Goal: Task Accomplishment & Management: Manage account settings

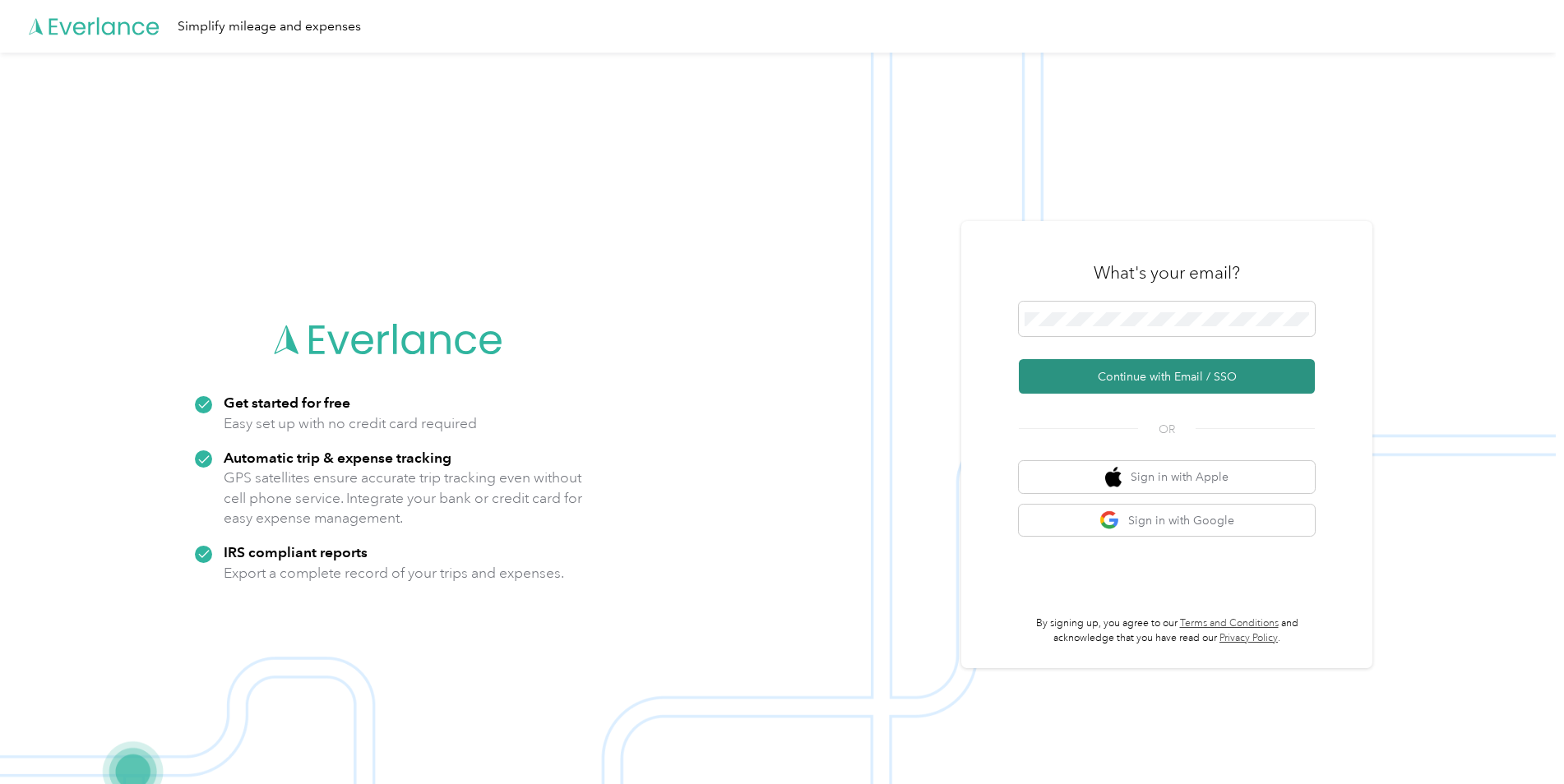
click at [1105, 375] on button "Continue with Email / SSO" at bounding box center [1166, 377] width 296 height 35
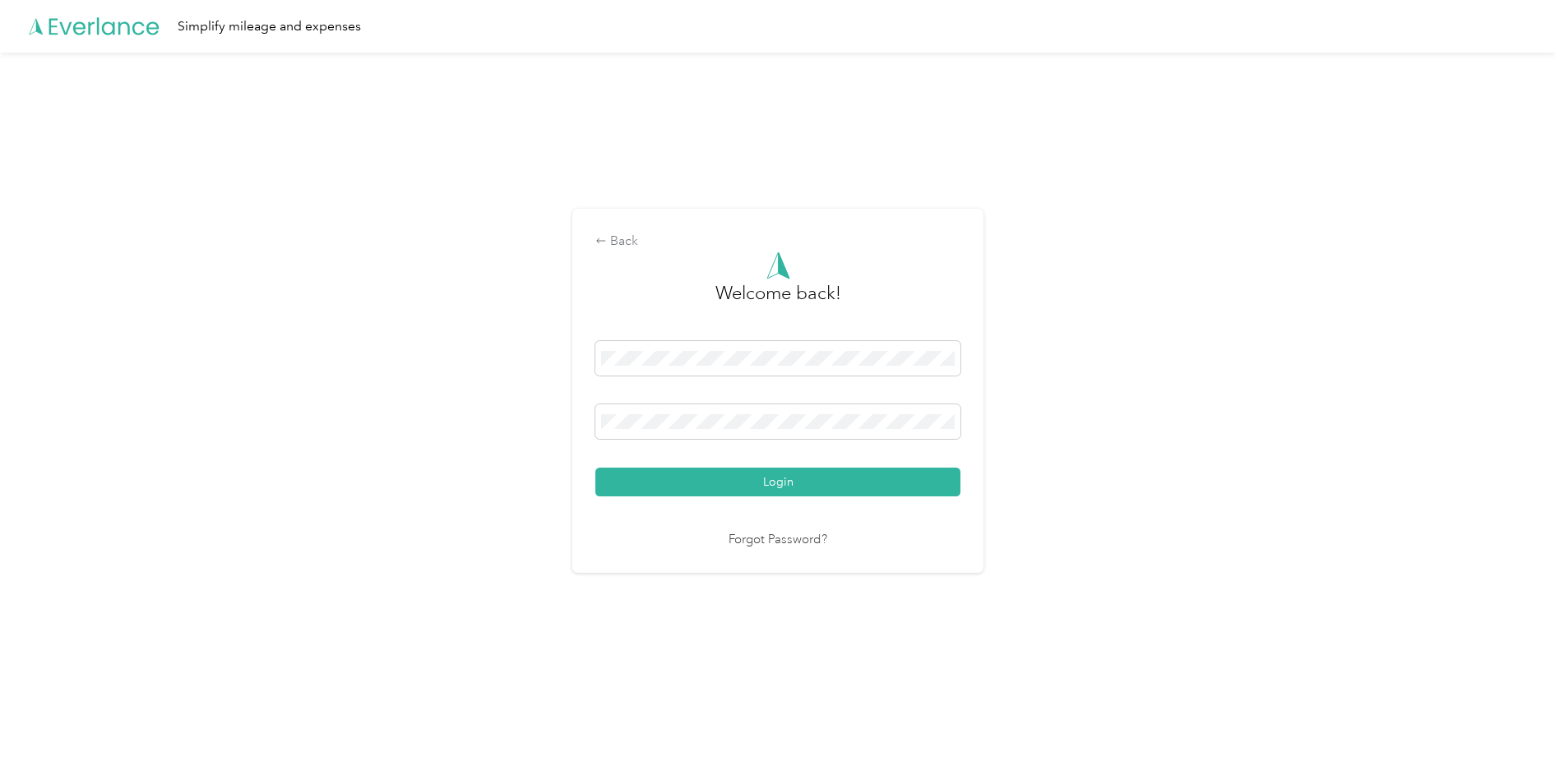
click at [596, 468] on button "Login" at bounding box center [778, 482] width 365 height 29
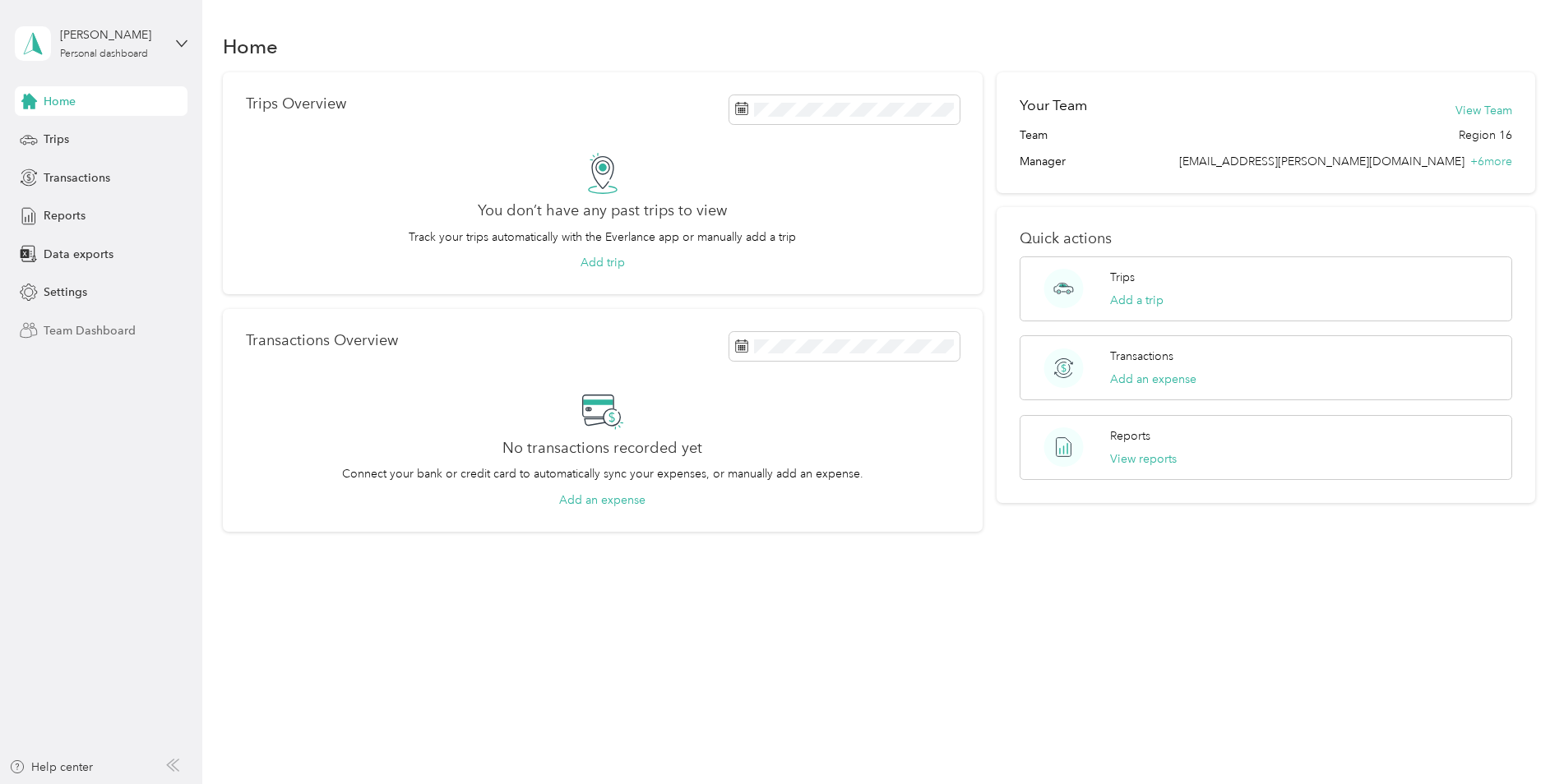
click at [99, 333] on span "Team Dashboard" at bounding box center [89, 331] width 92 height 17
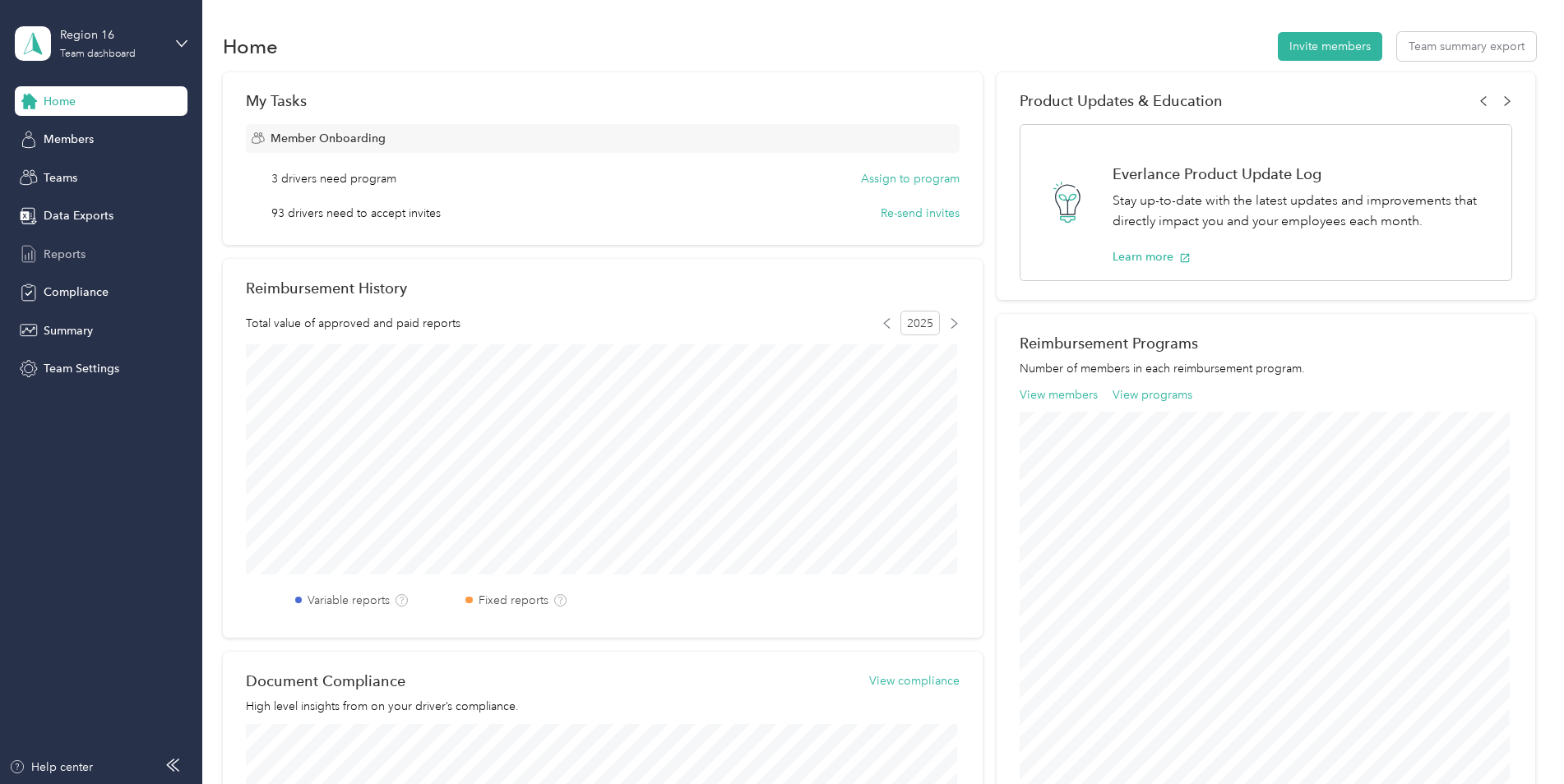
click at [44, 246] on span "Reports" at bounding box center [64, 254] width 42 height 17
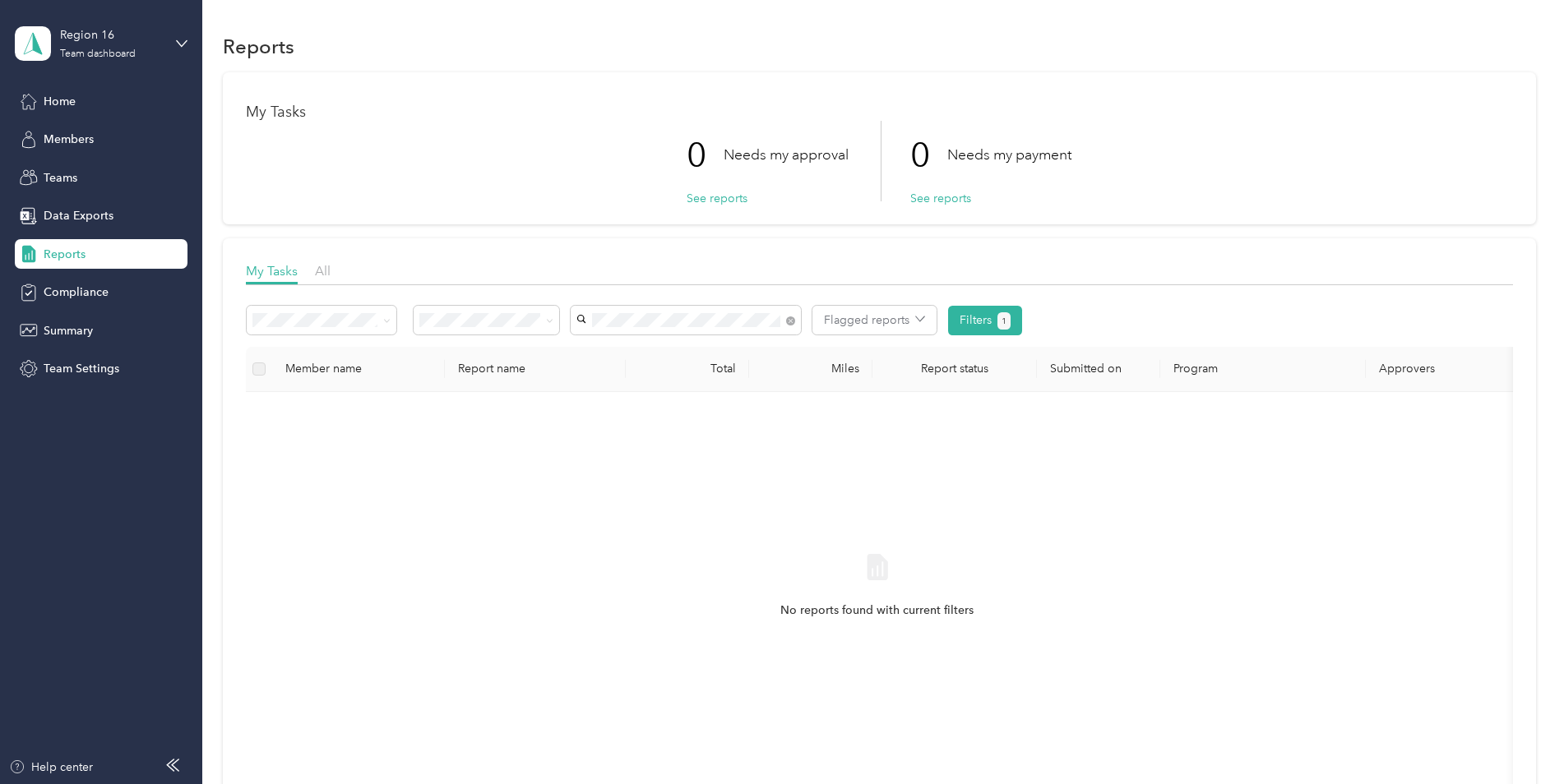
click at [1380, 260] on div "My Tasks All Flagged reports Filters 1 Member name Report name Total Miles Repo…" at bounding box center [879, 536] width 1313 height 596
click at [75, 282] on div "Compliance" at bounding box center [101, 292] width 173 height 30
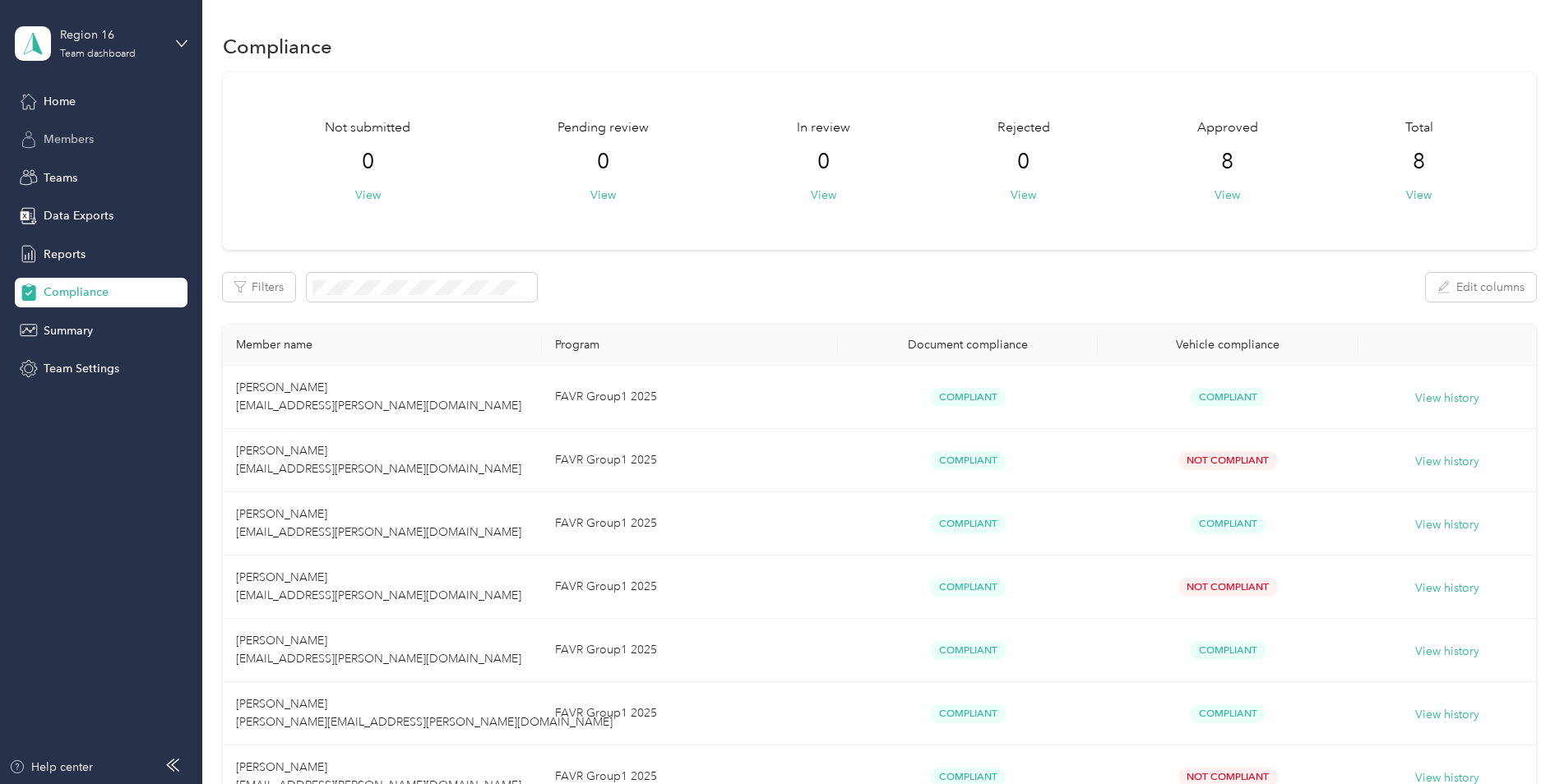
click at [58, 138] on span "Members" at bounding box center [68, 139] width 50 height 17
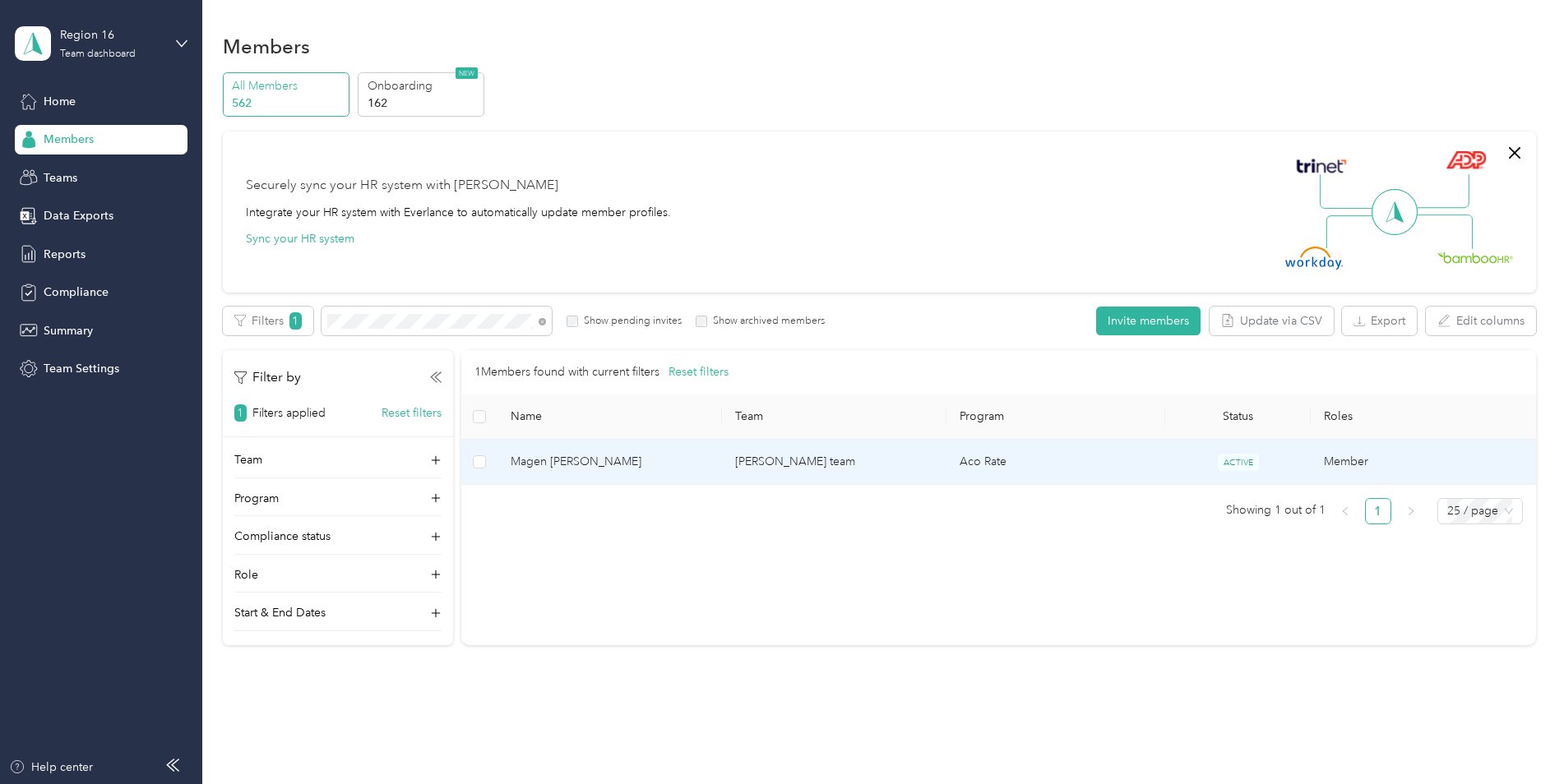
click at [592, 458] on span "Magen [PERSON_NAME]" at bounding box center [609, 462] width 199 height 18
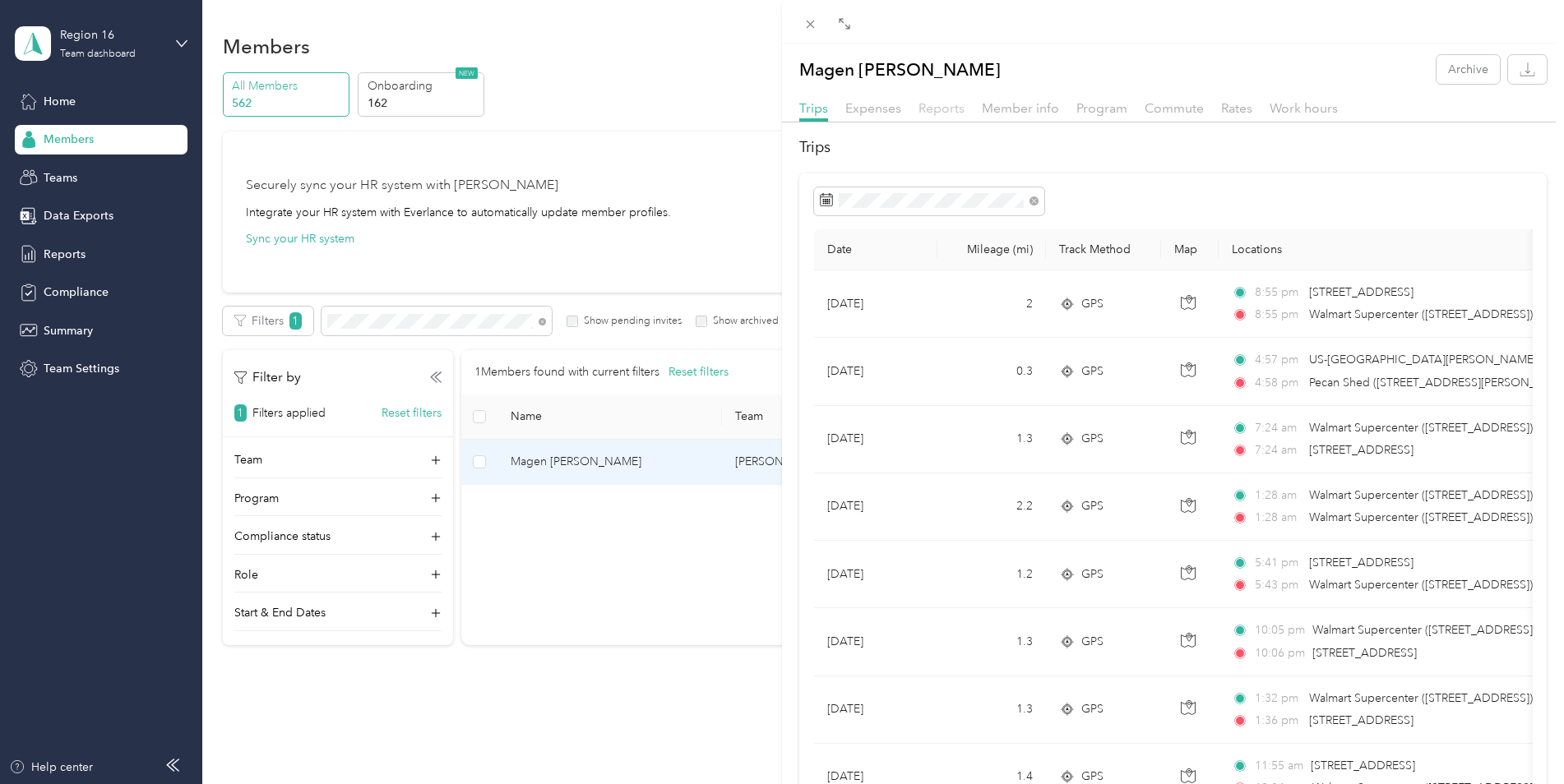
click at [935, 107] on span "Reports" at bounding box center [942, 108] width 46 height 15
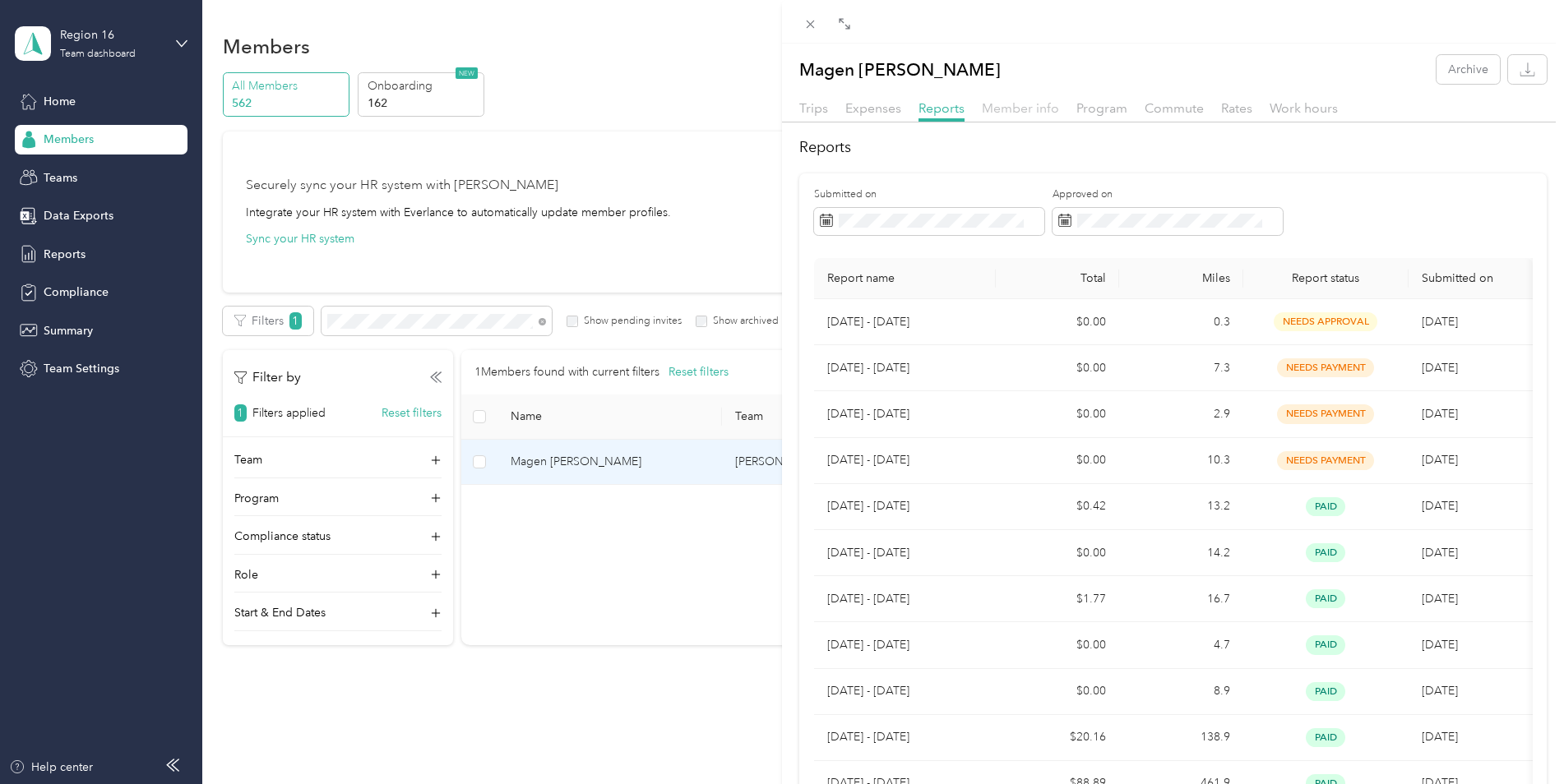
click at [1023, 111] on span "Member info" at bounding box center [1020, 108] width 78 height 15
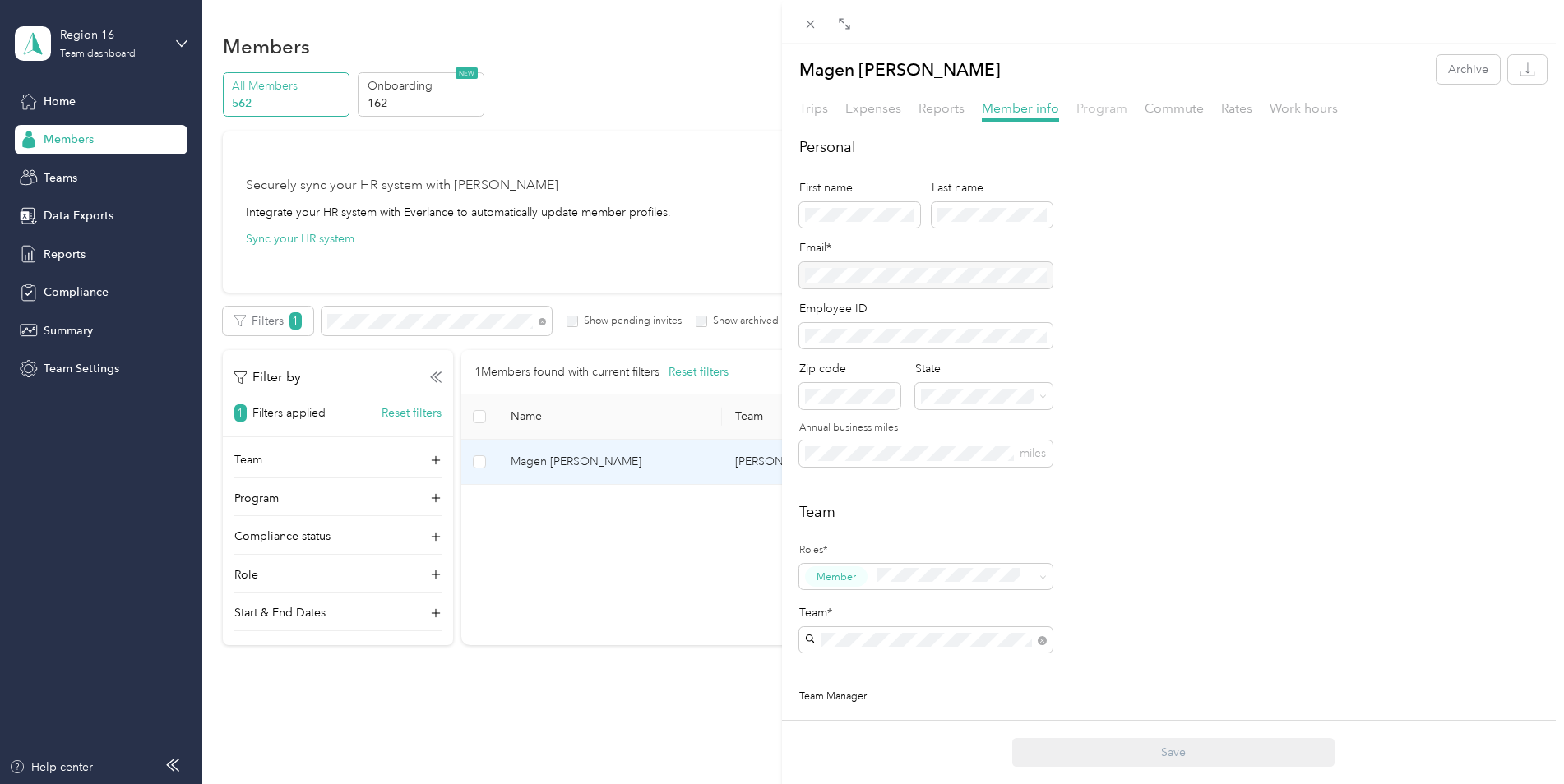
click at [1123, 115] on span "Program" at bounding box center [1102, 108] width 51 height 15
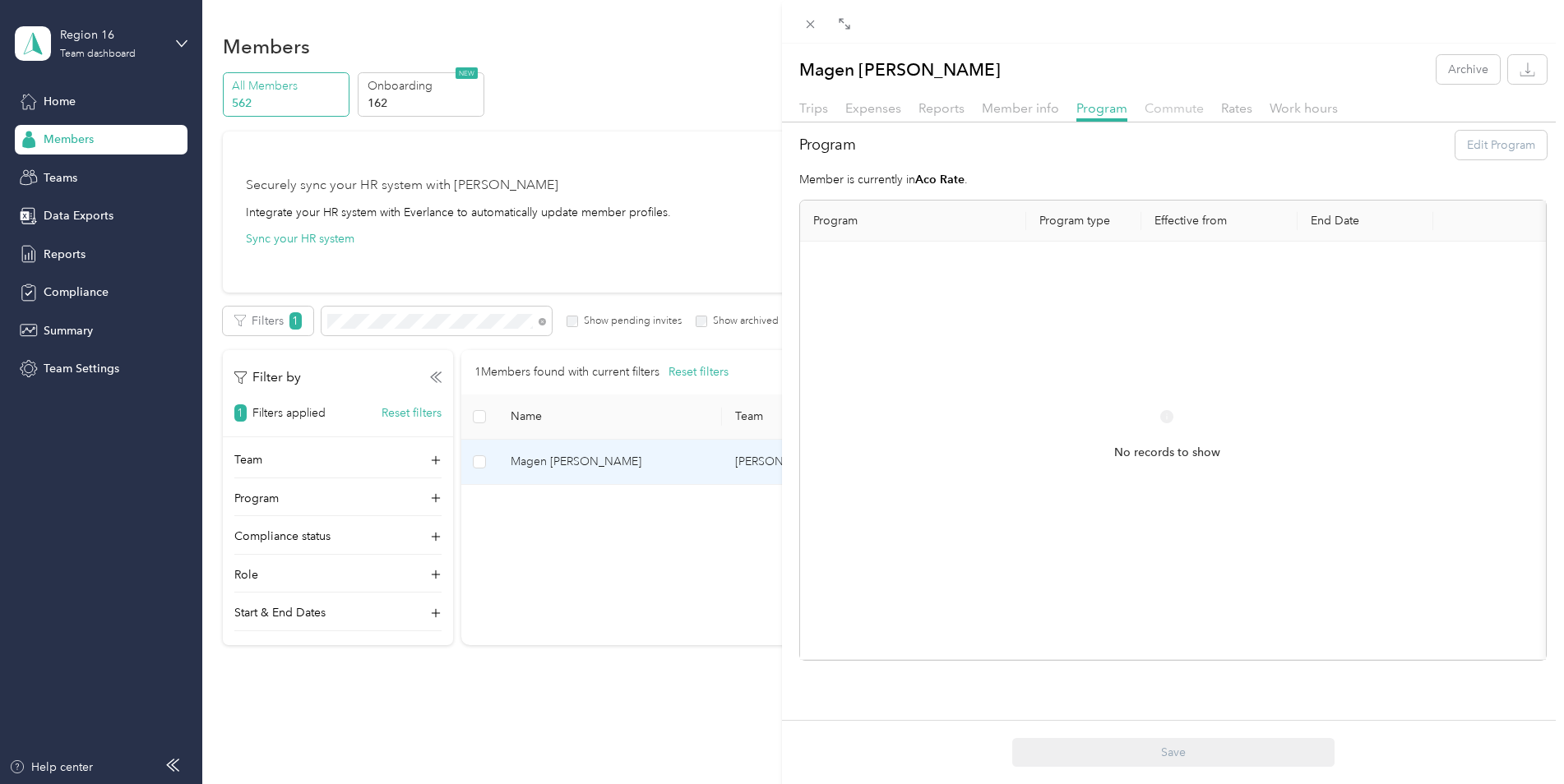
click at [1163, 106] on span "Commute" at bounding box center [1174, 108] width 59 height 15
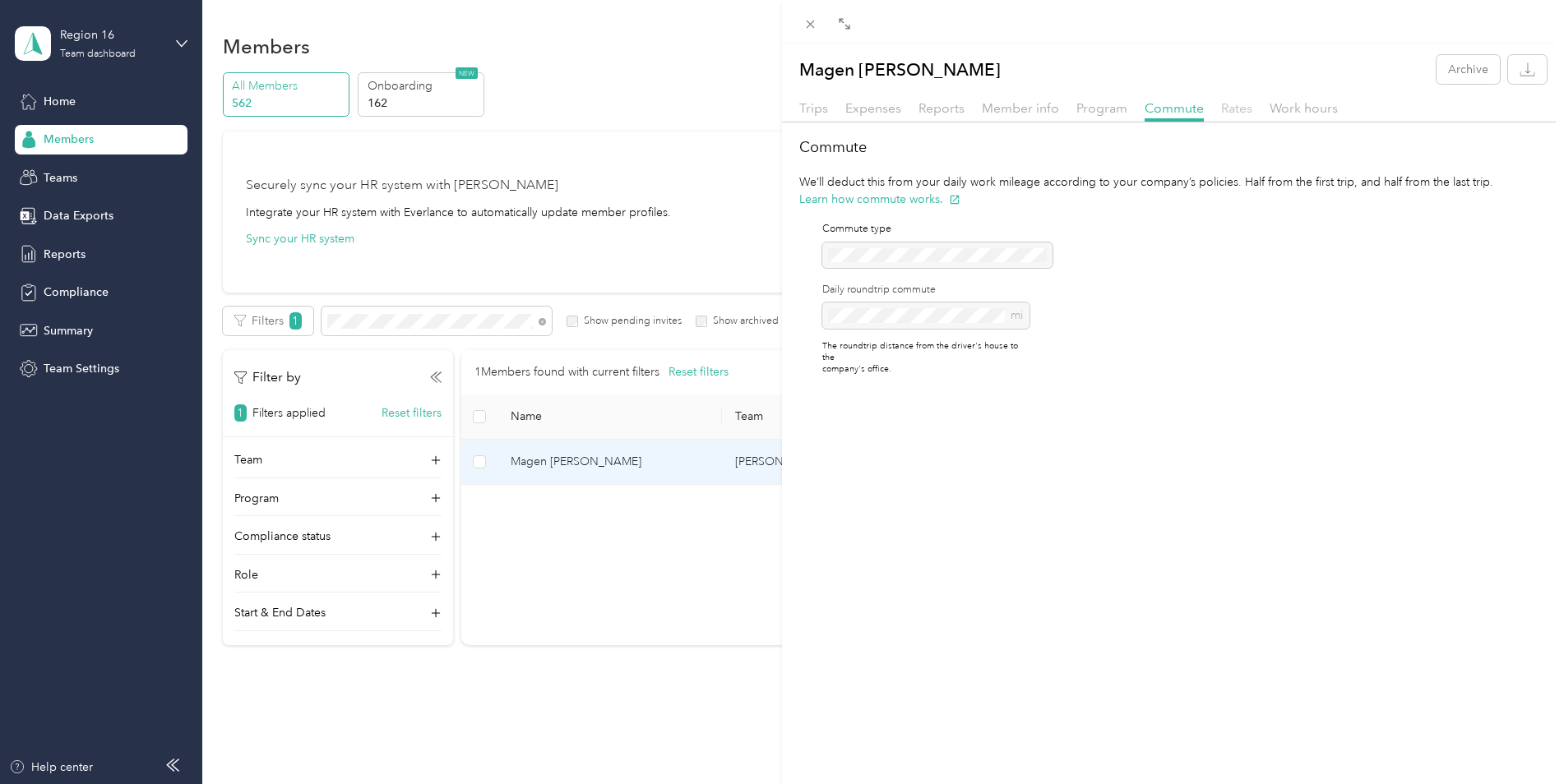
click at [1243, 107] on span "Rates" at bounding box center [1237, 108] width 32 height 15
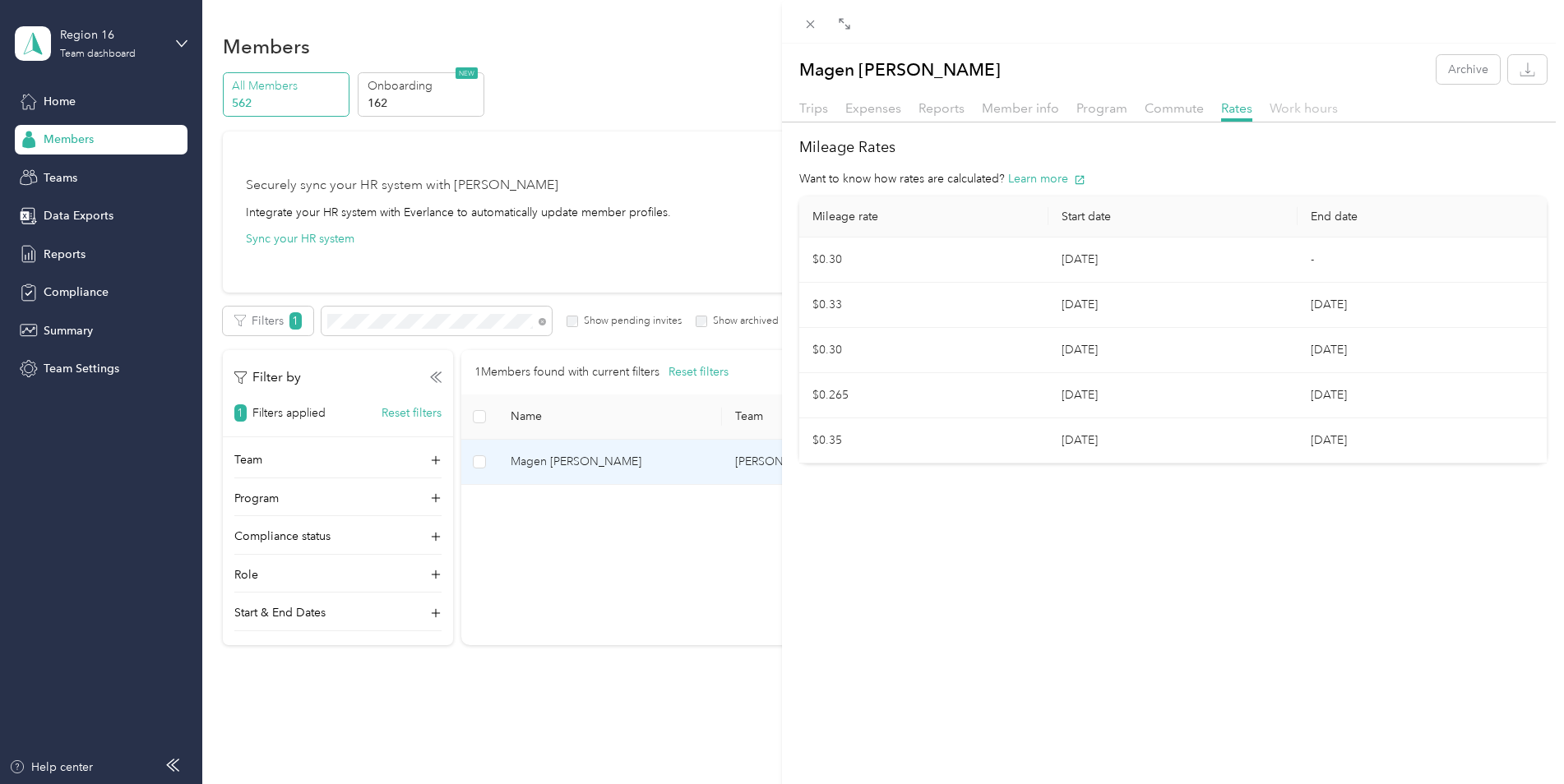
click at [1298, 110] on span "Work hours" at bounding box center [1304, 108] width 68 height 15
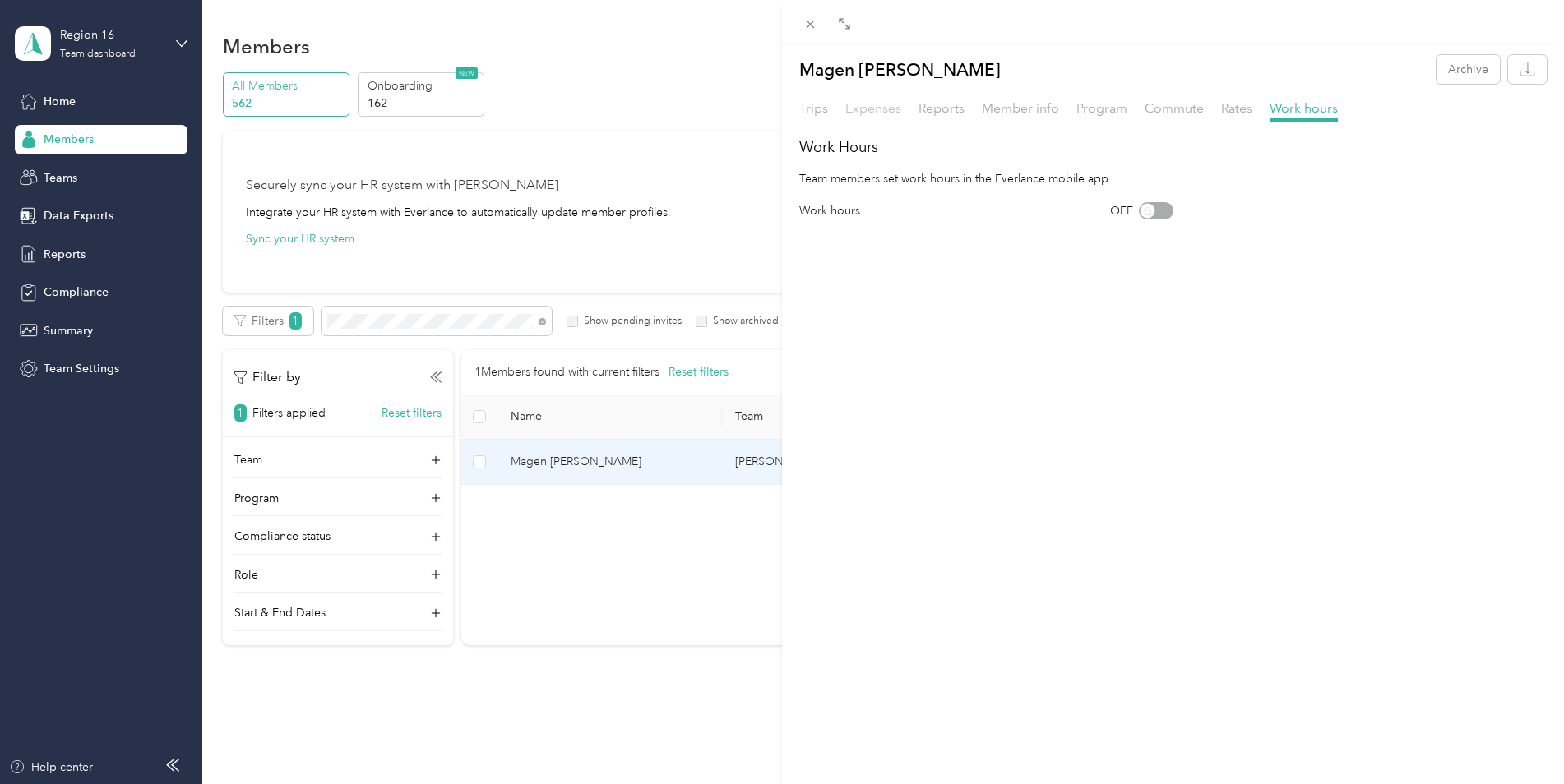
click at [879, 105] on span "Expenses" at bounding box center [874, 108] width 56 height 15
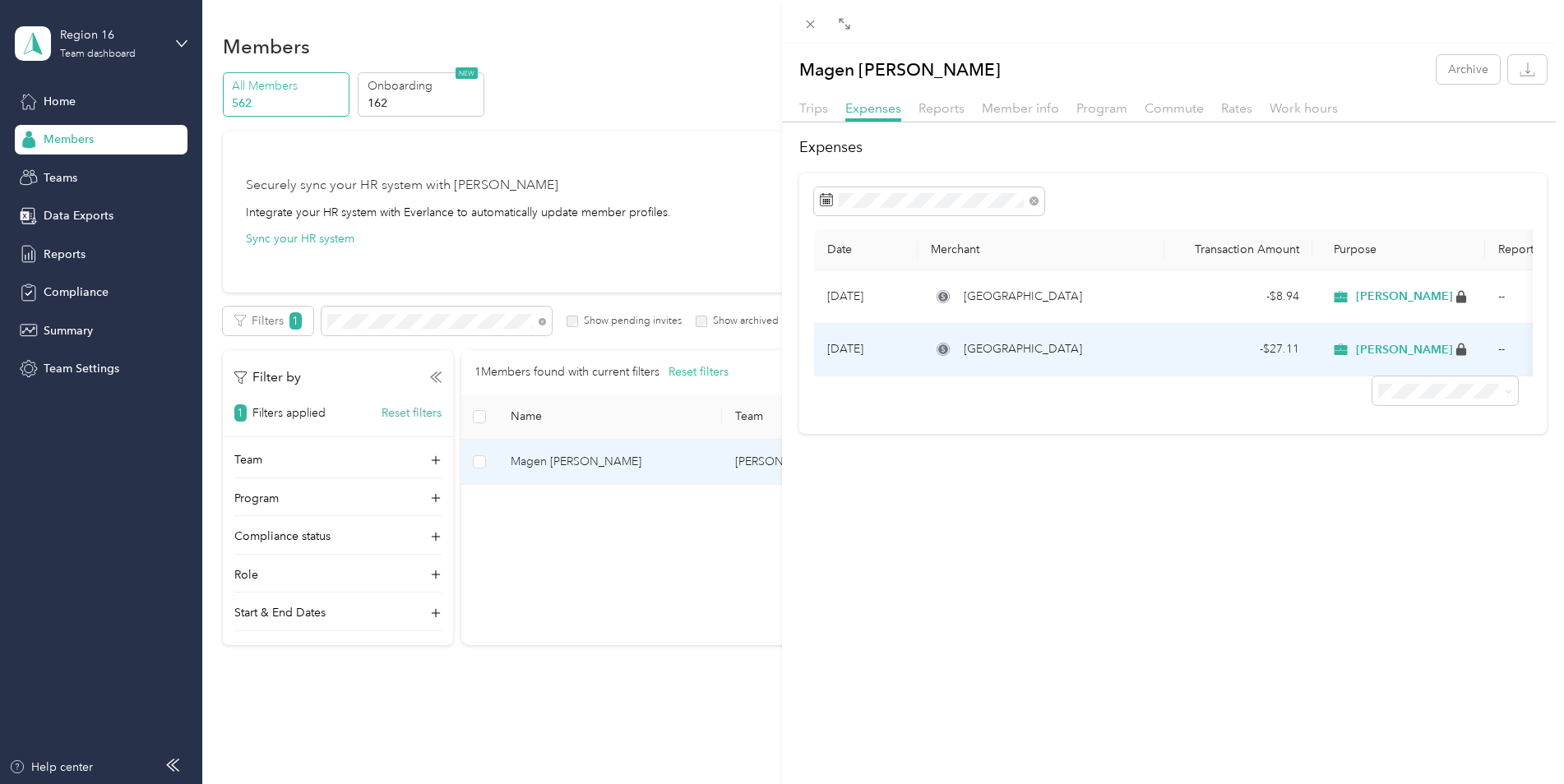
click at [1345, 346] on icon at bounding box center [1340, 349] width 13 height 12
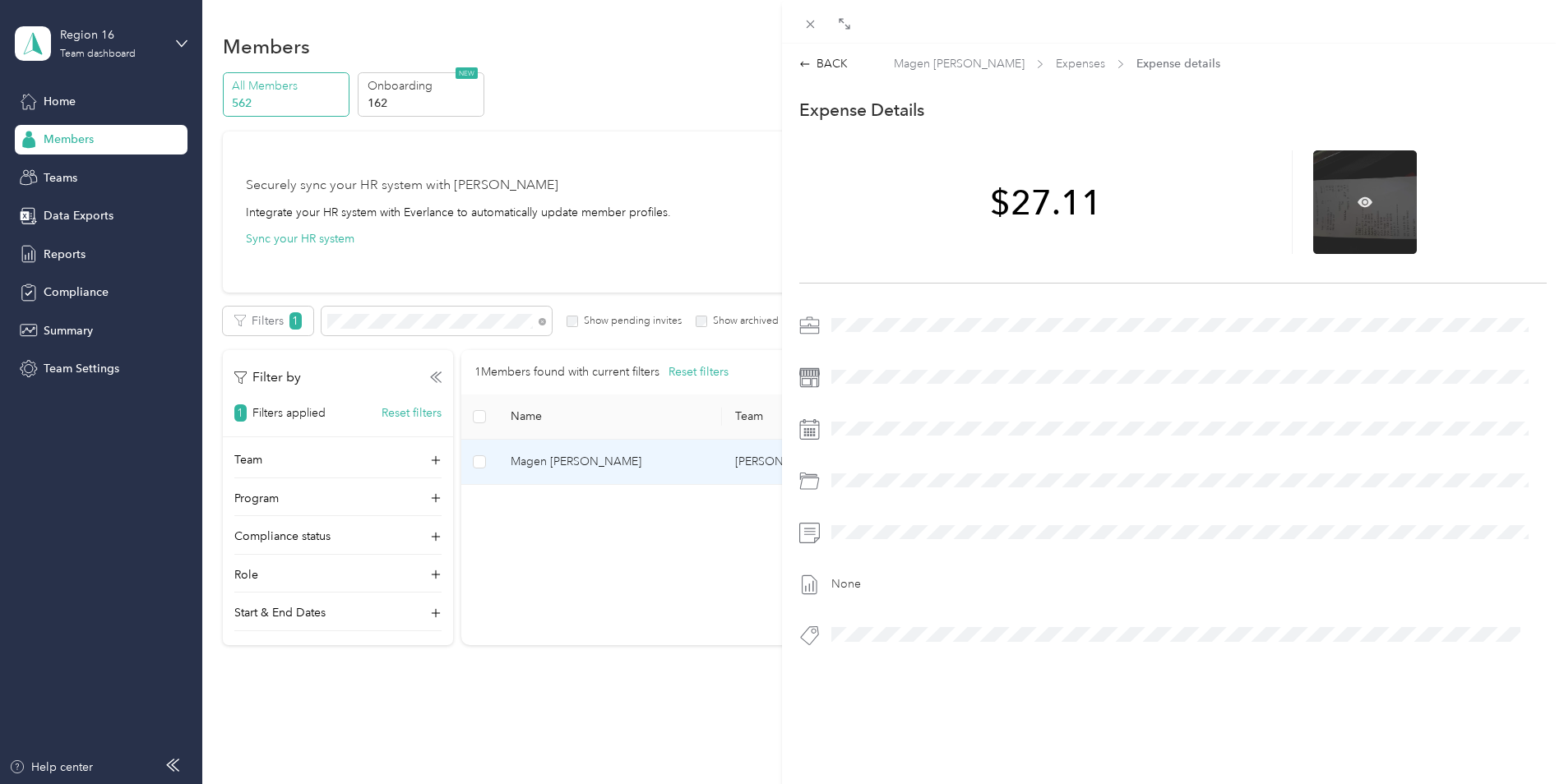
click at [1353, 218] on div at bounding box center [1365, 203] width 104 height 104
click at [1373, 208] on div at bounding box center [1365, 203] width 104 height 104
click at [1365, 200] on div at bounding box center [1365, 203] width 104 height 104
click at [1356, 213] on div at bounding box center [1365, 203] width 104 height 104
click at [1362, 200] on icon at bounding box center [1365, 202] width 14 height 10
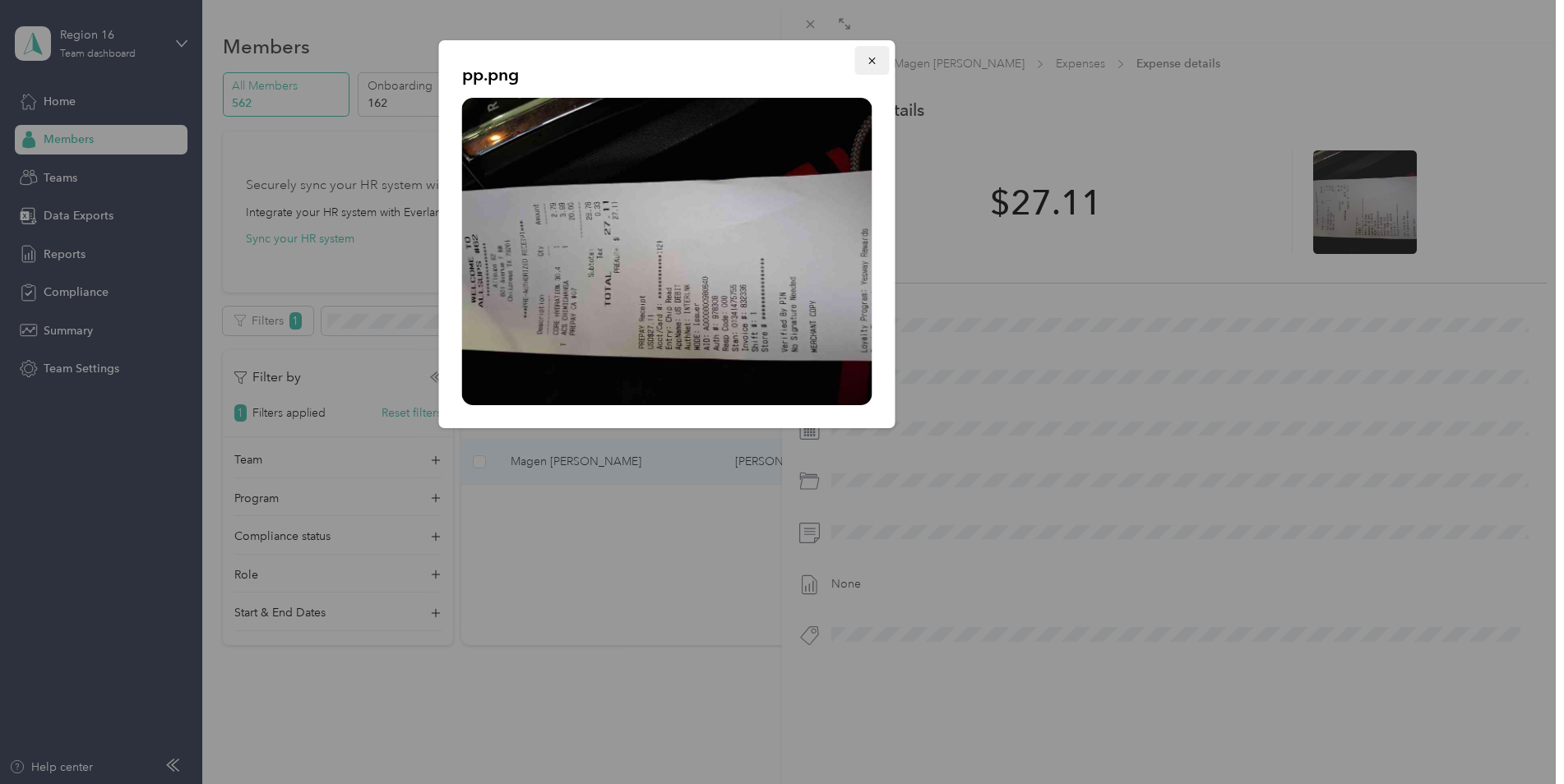
click at [873, 59] on icon "button" at bounding box center [873, 61] width 12 height 12
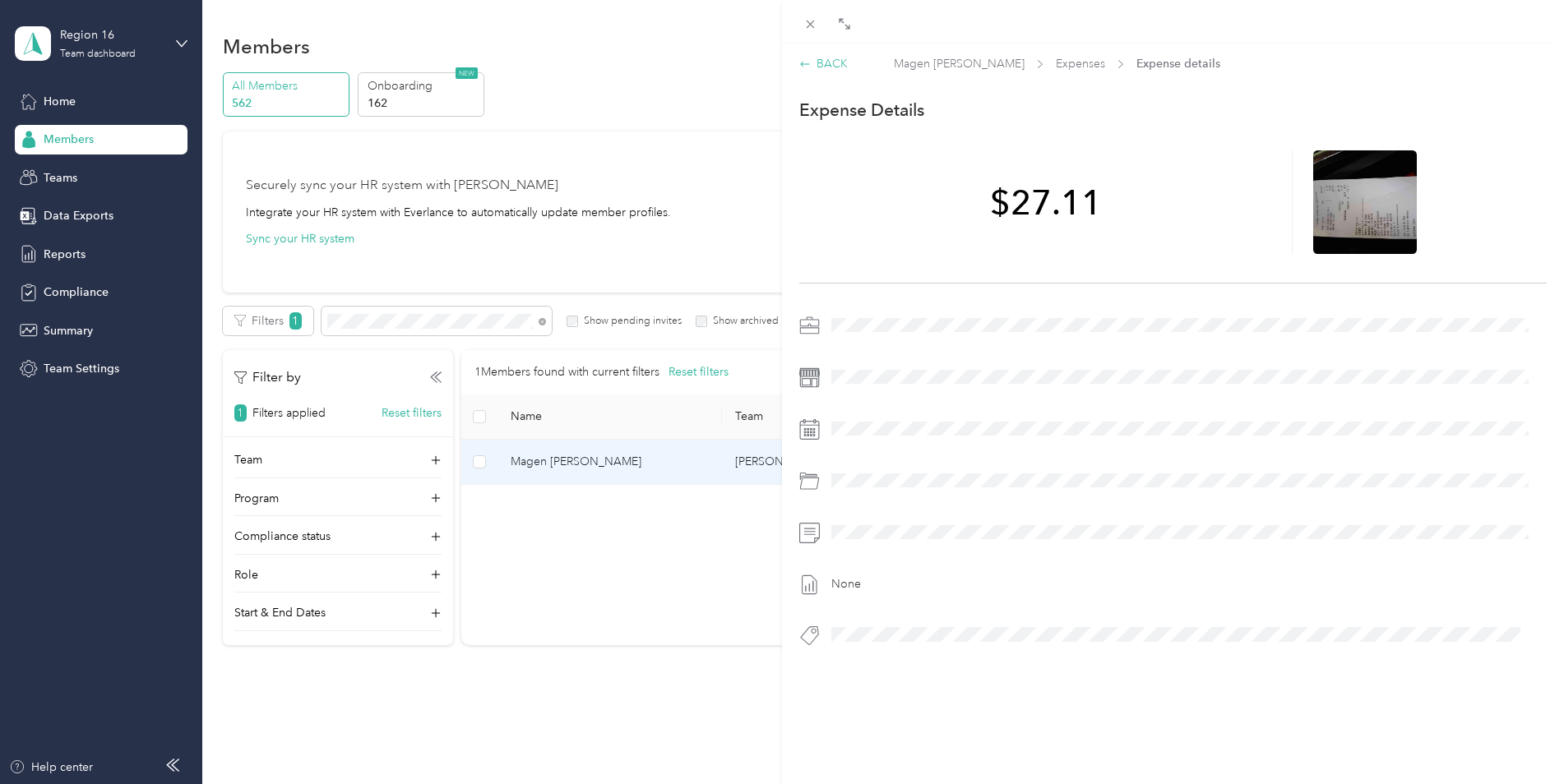
click at [825, 66] on div "BACK" at bounding box center [823, 64] width 49 height 17
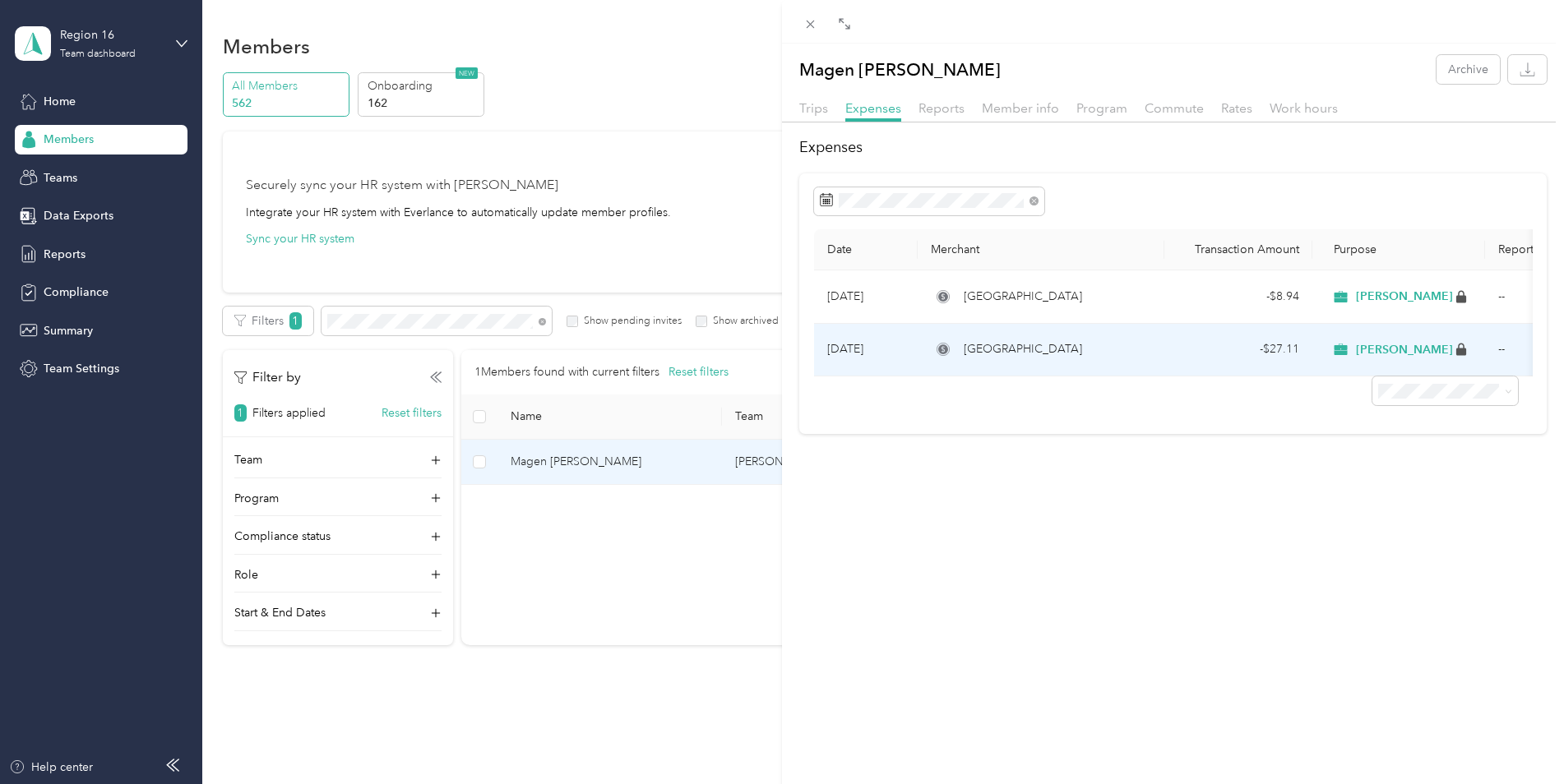
click at [1383, 350] on span "[PERSON_NAME]" at bounding box center [1405, 349] width 97 height 14
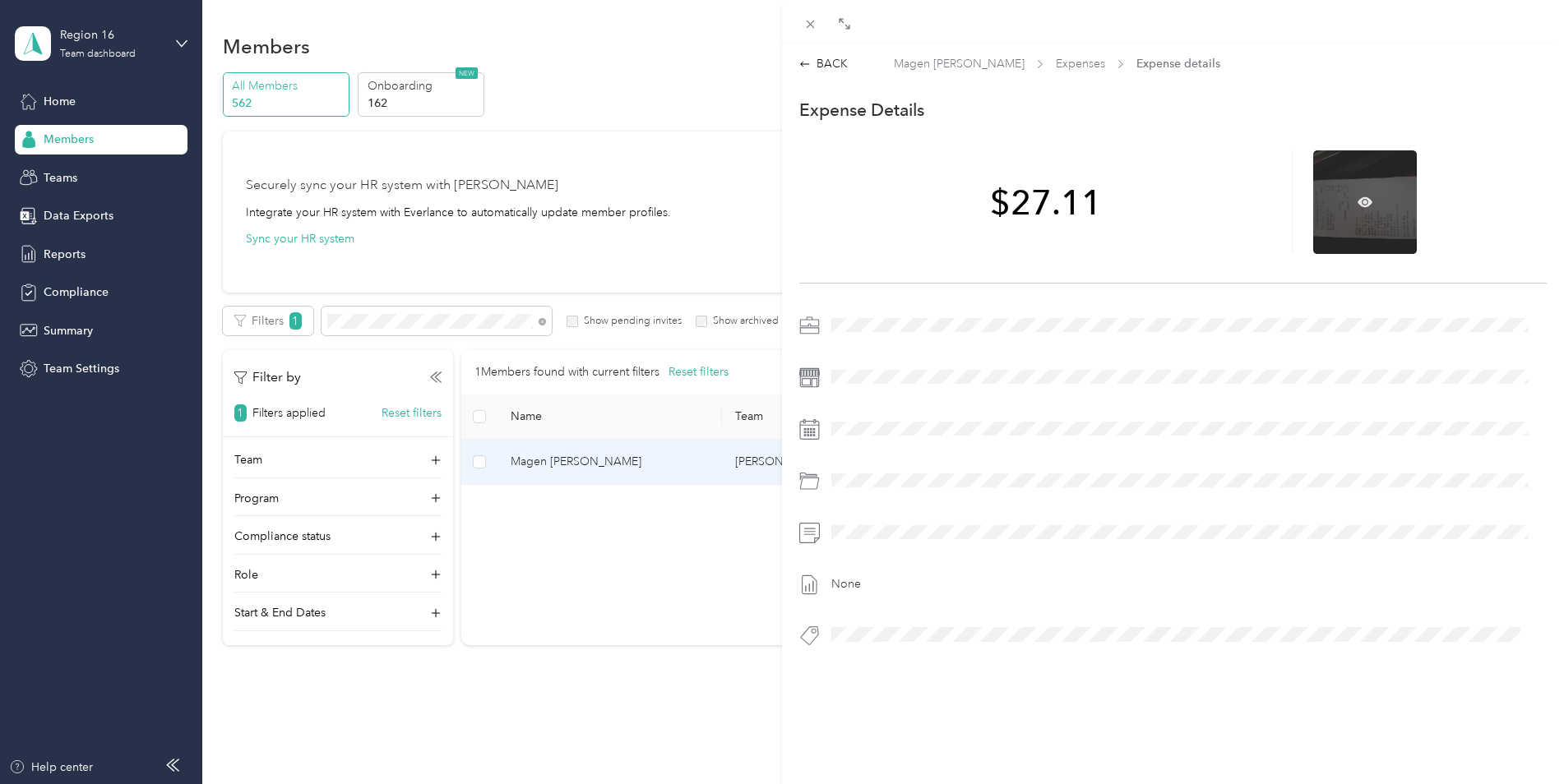
click at [1336, 193] on div at bounding box center [1365, 203] width 104 height 104
click at [1363, 199] on icon at bounding box center [1365, 202] width 5 height 5
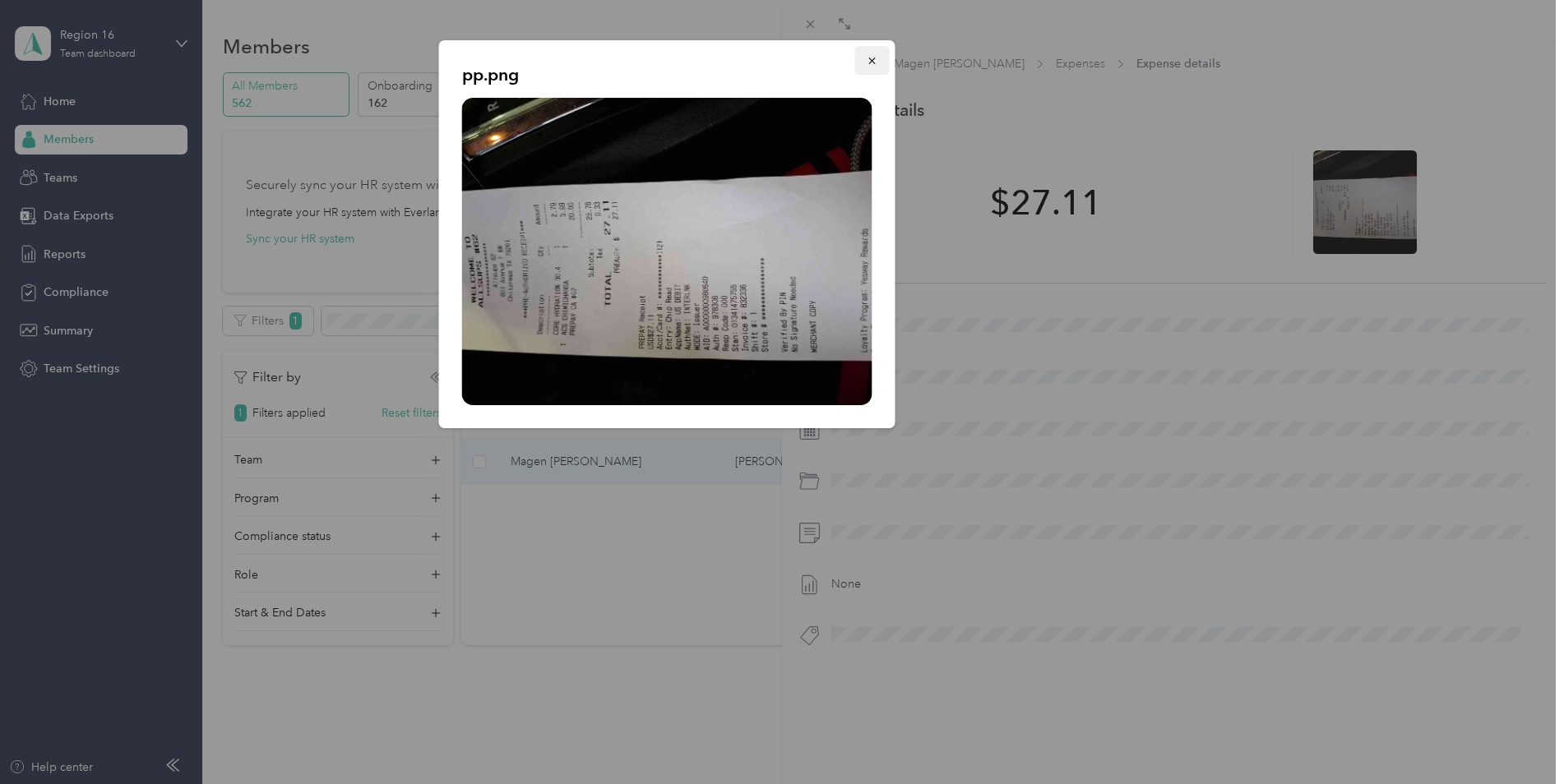
click at [877, 56] on icon "button" at bounding box center [873, 61] width 12 height 12
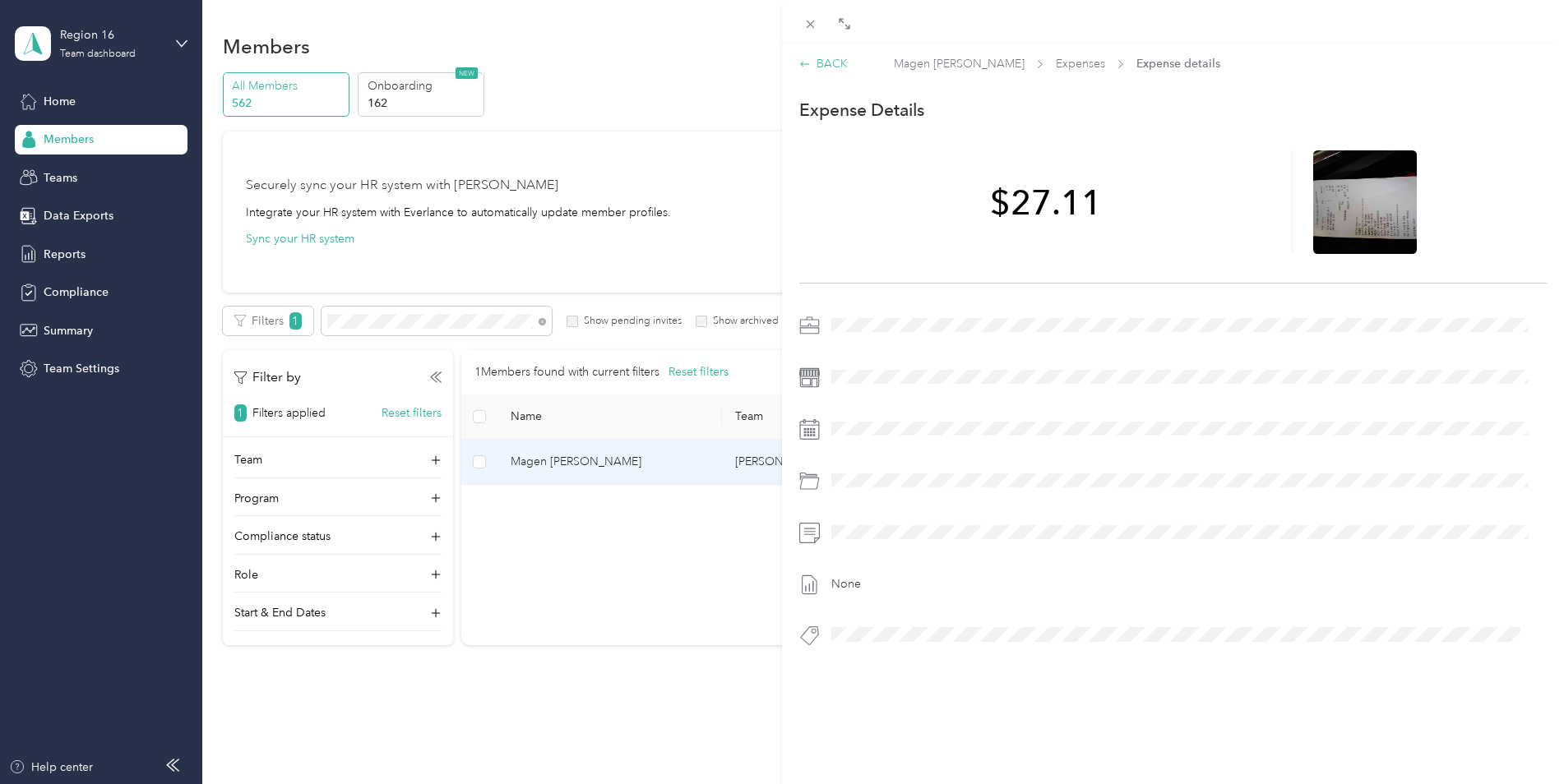
click at [827, 62] on div "BACK" at bounding box center [823, 64] width 49 height 17
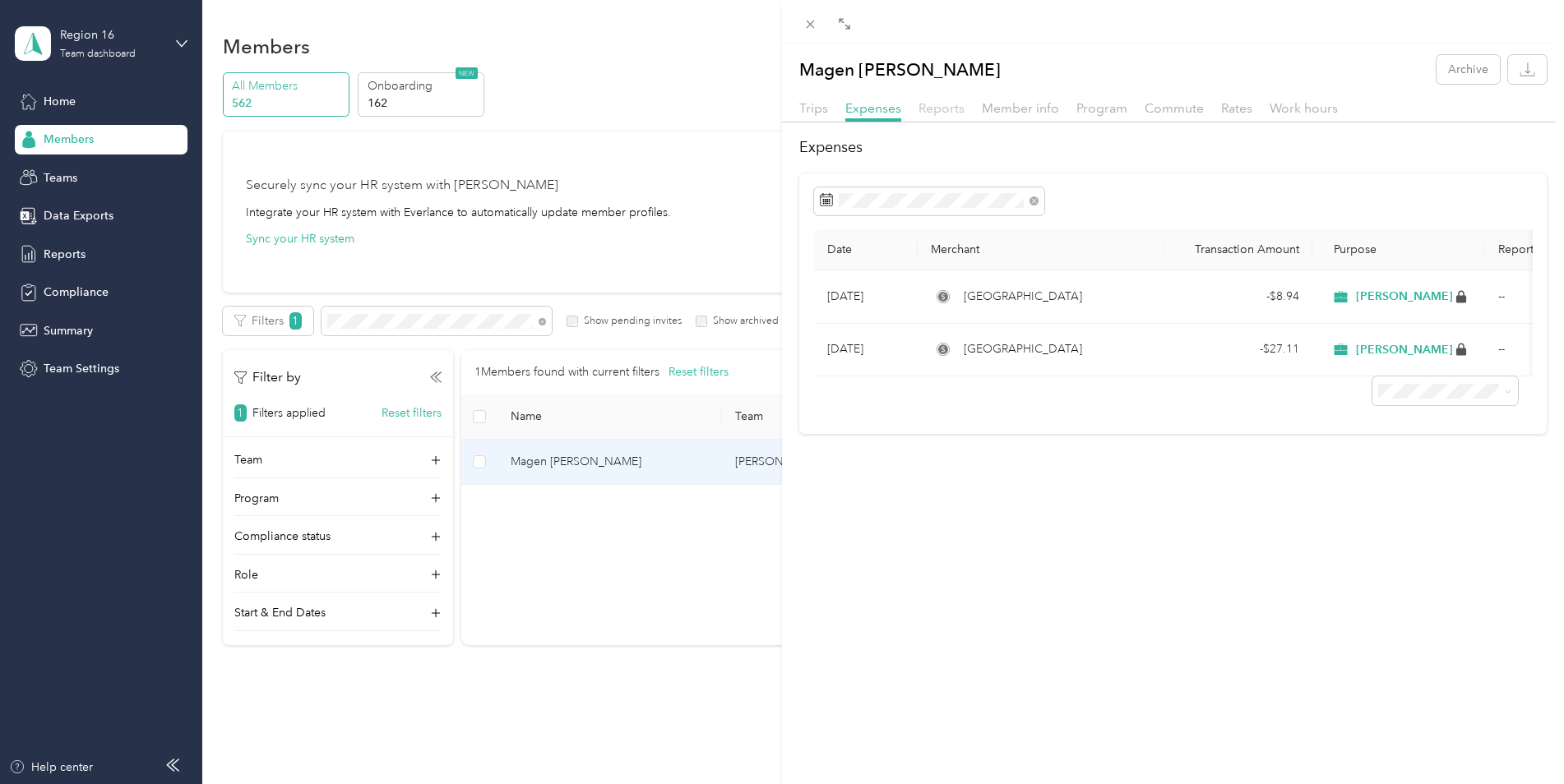
click at [947, 114] on span "Reports" at bounding box center [942, 108] width 46 height 15
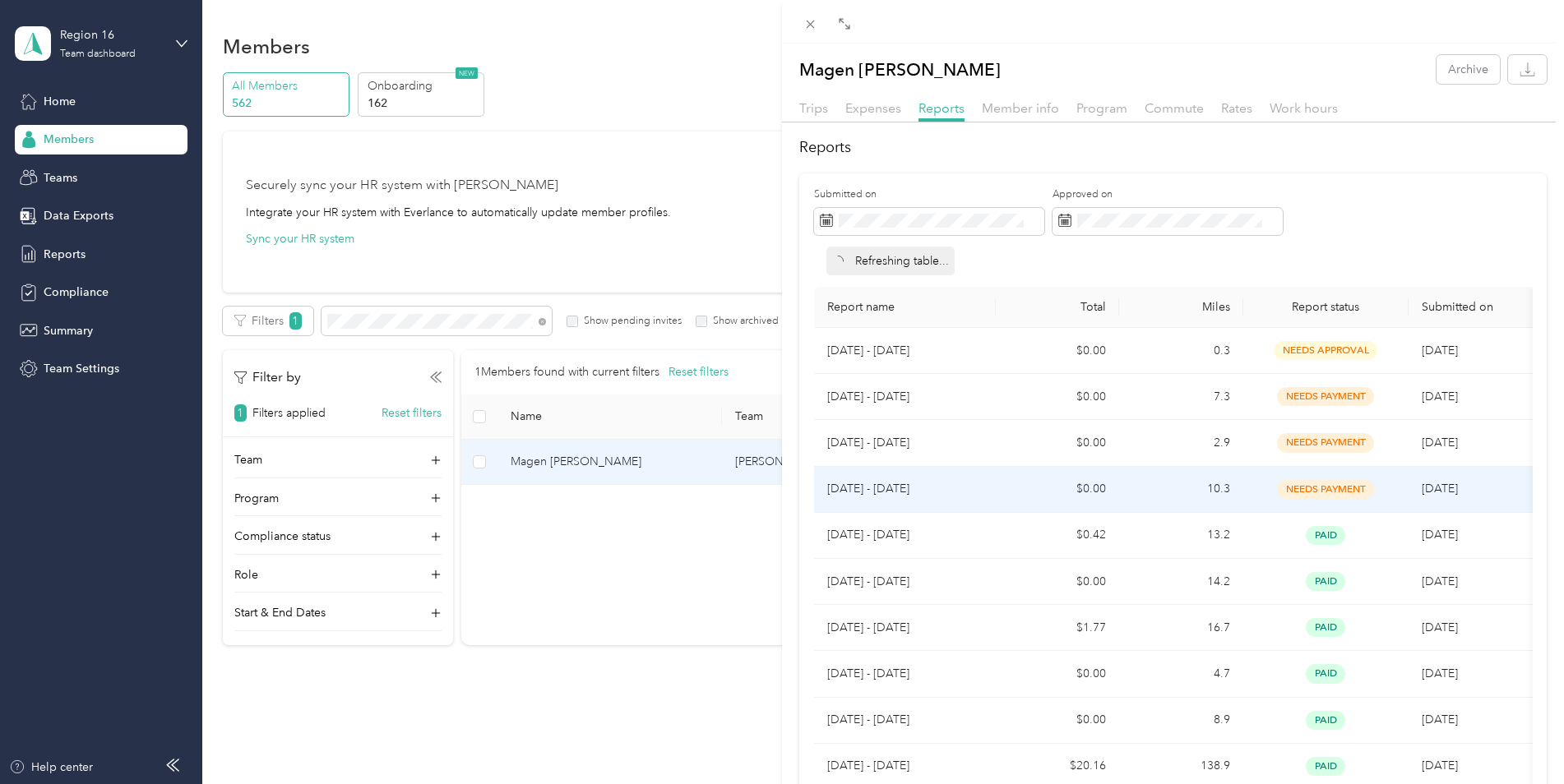
click at [1319, 490] on span "needs payment" at bounding box center [1325, 489] width 97 height 19
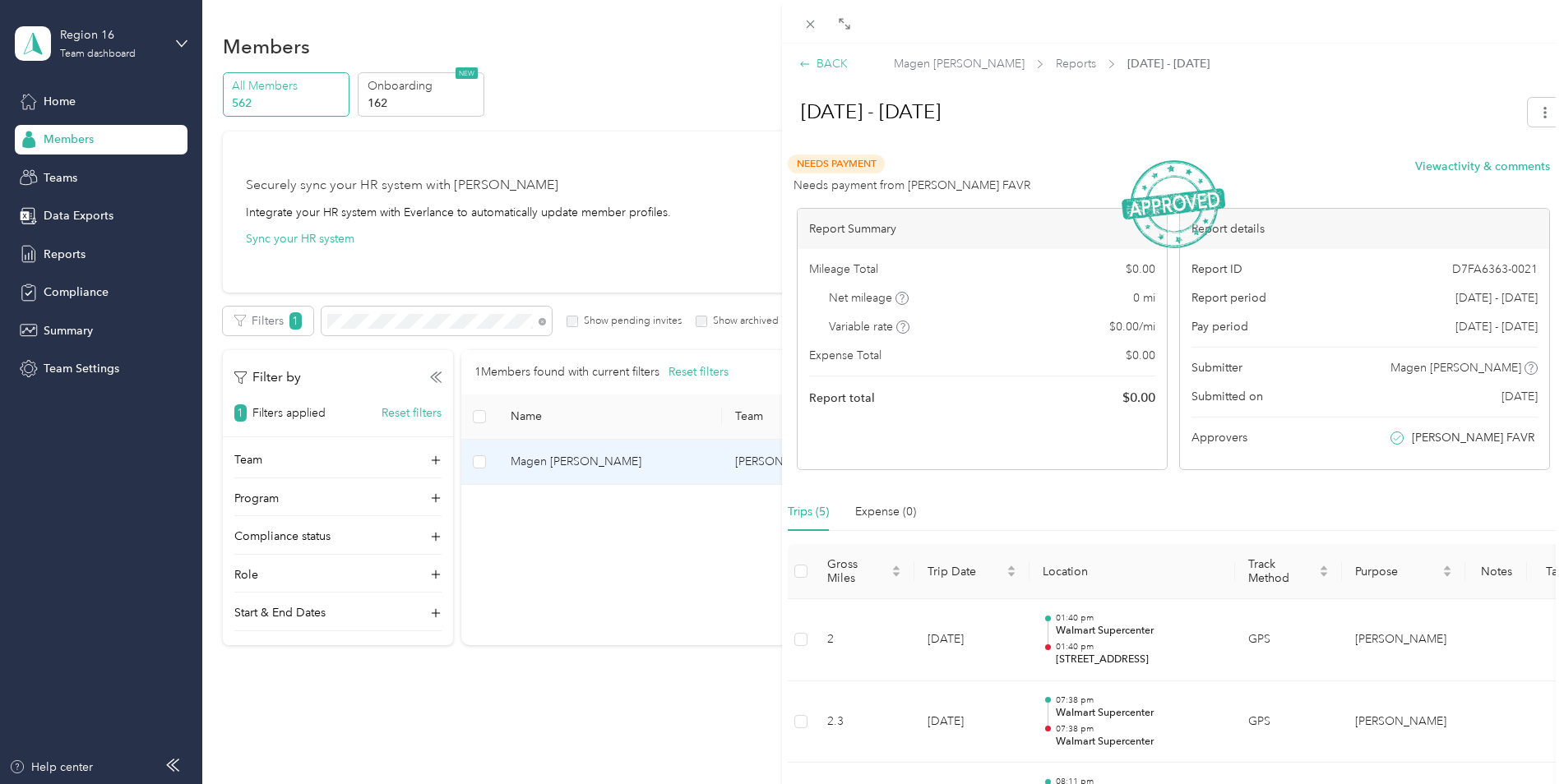
click at [821, 59] on div "BACK" at bounding box center [823, 64] width 49 height 17
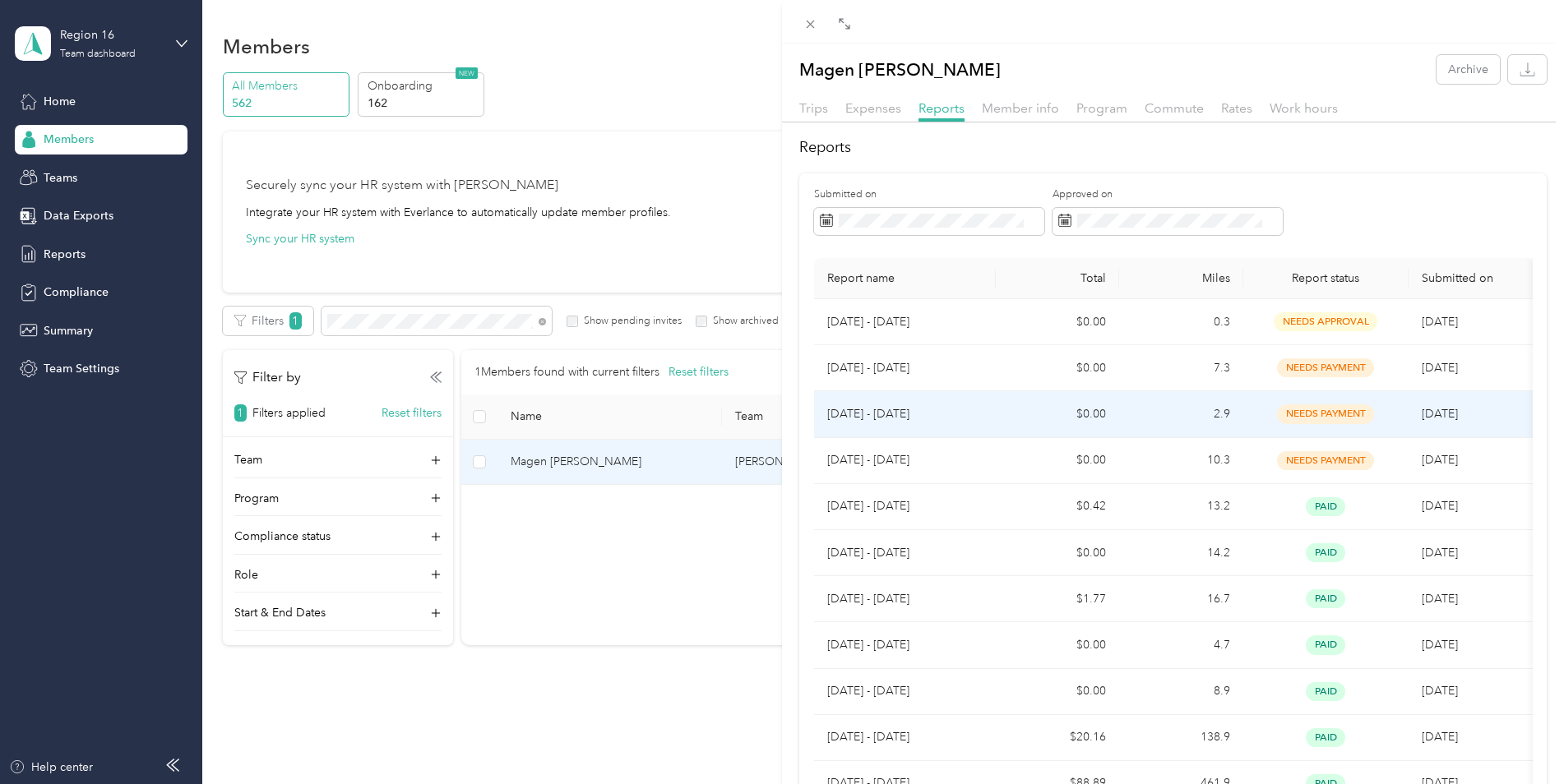
click at [1326, 413] on span "needs payment" at bounding box center [1325, 414] width 97 height 19
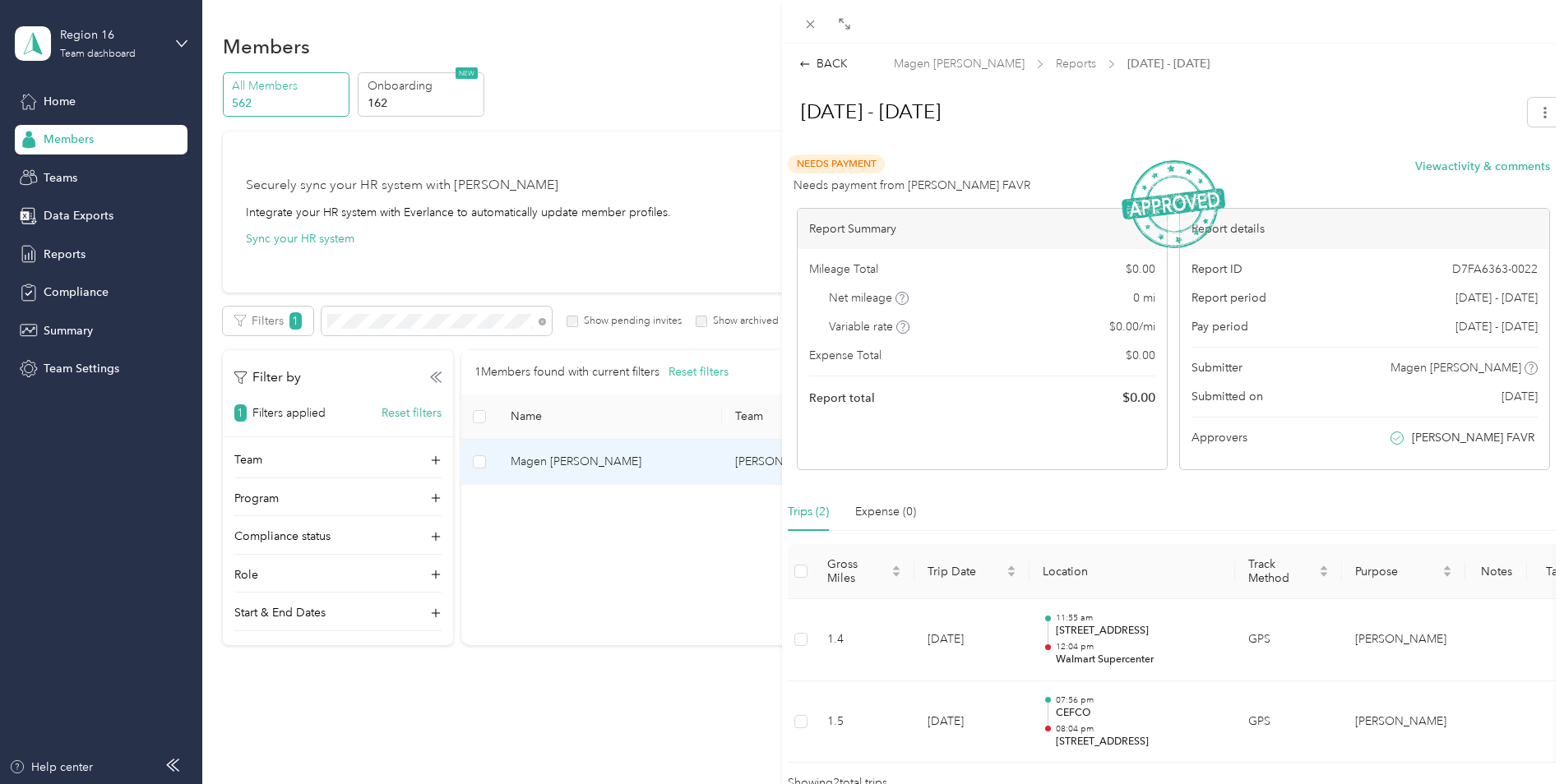
click at [830, 54] on div "BACK Magen [PERSON_NAME] Reports [DATE] - [DATE] [DATE] - [DATE] Needs Payment …" at bounding box center [1174, 418] width 782 height 749
click at [831, 58] on div "BACK" at bounding box center [823, 64] width 49 height 17
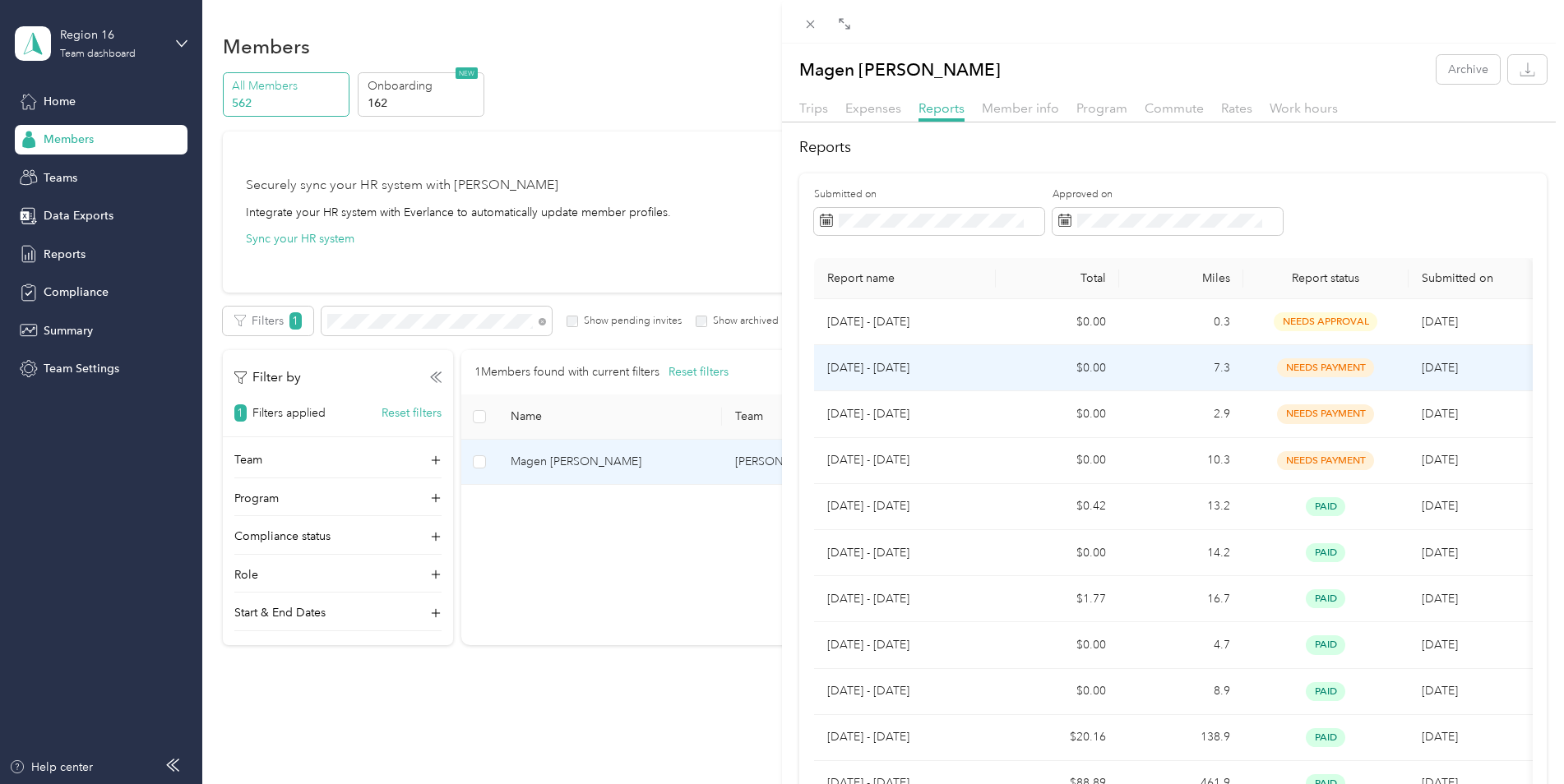
click at [1303, 369] on span "needs payment" at bounding box center [1325, 368] width 97 height 19
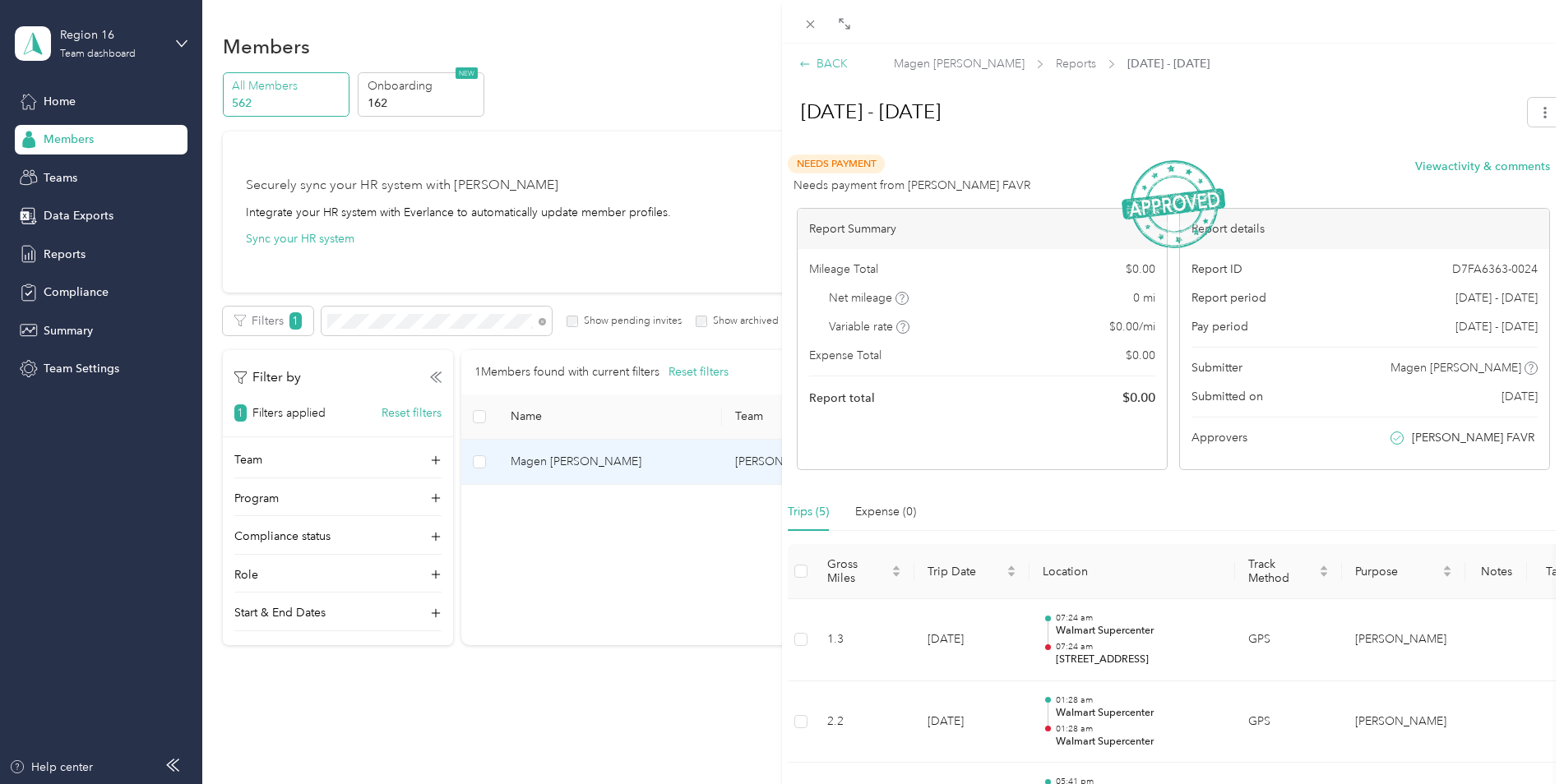
click at [833, 62] on div "BACK" at bounding box center [823, 64] width 49 height 17
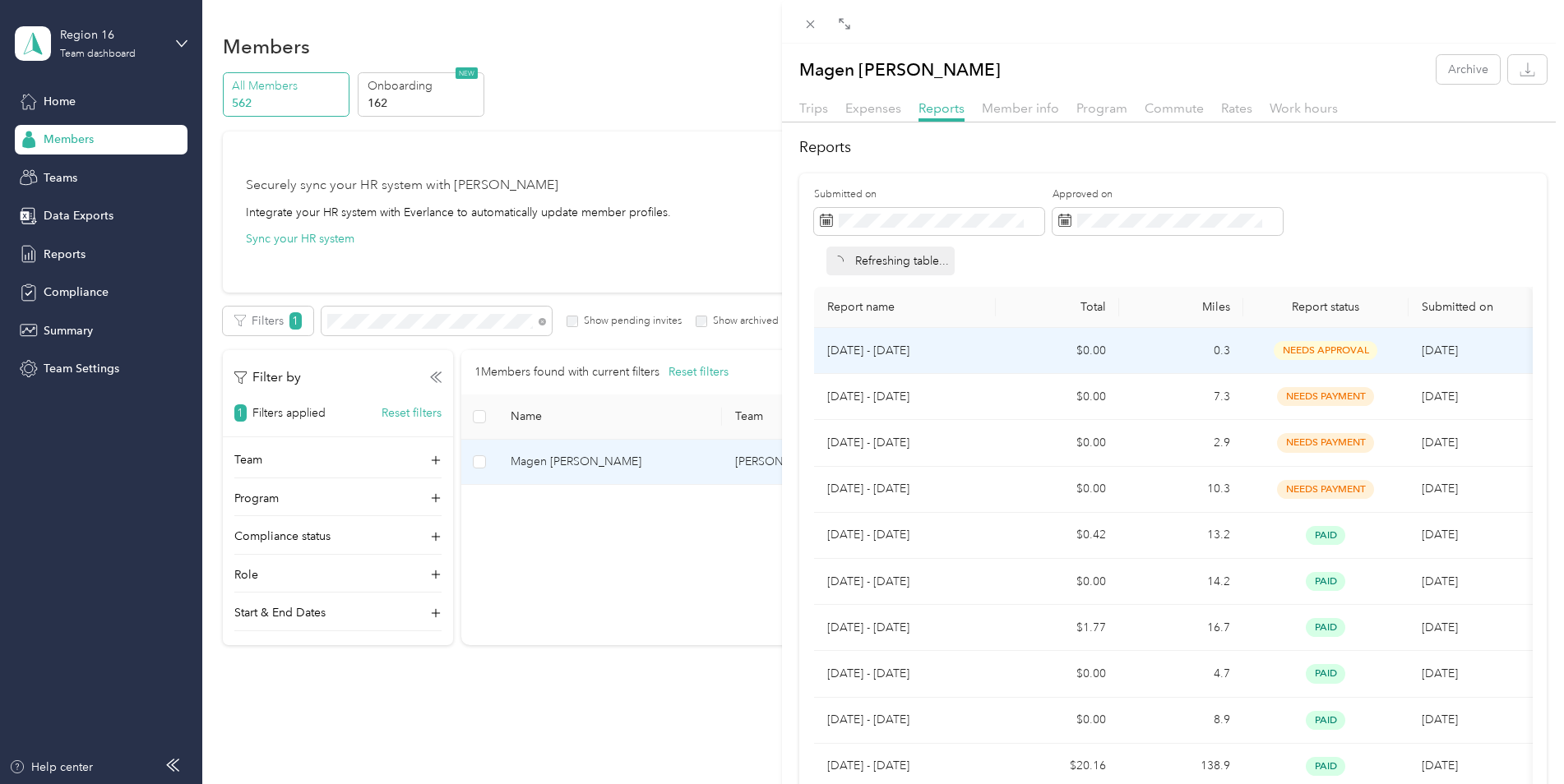
click at [1336, 349] on span "needs approval" at bounding box center [1326, 350] width 104 height 19
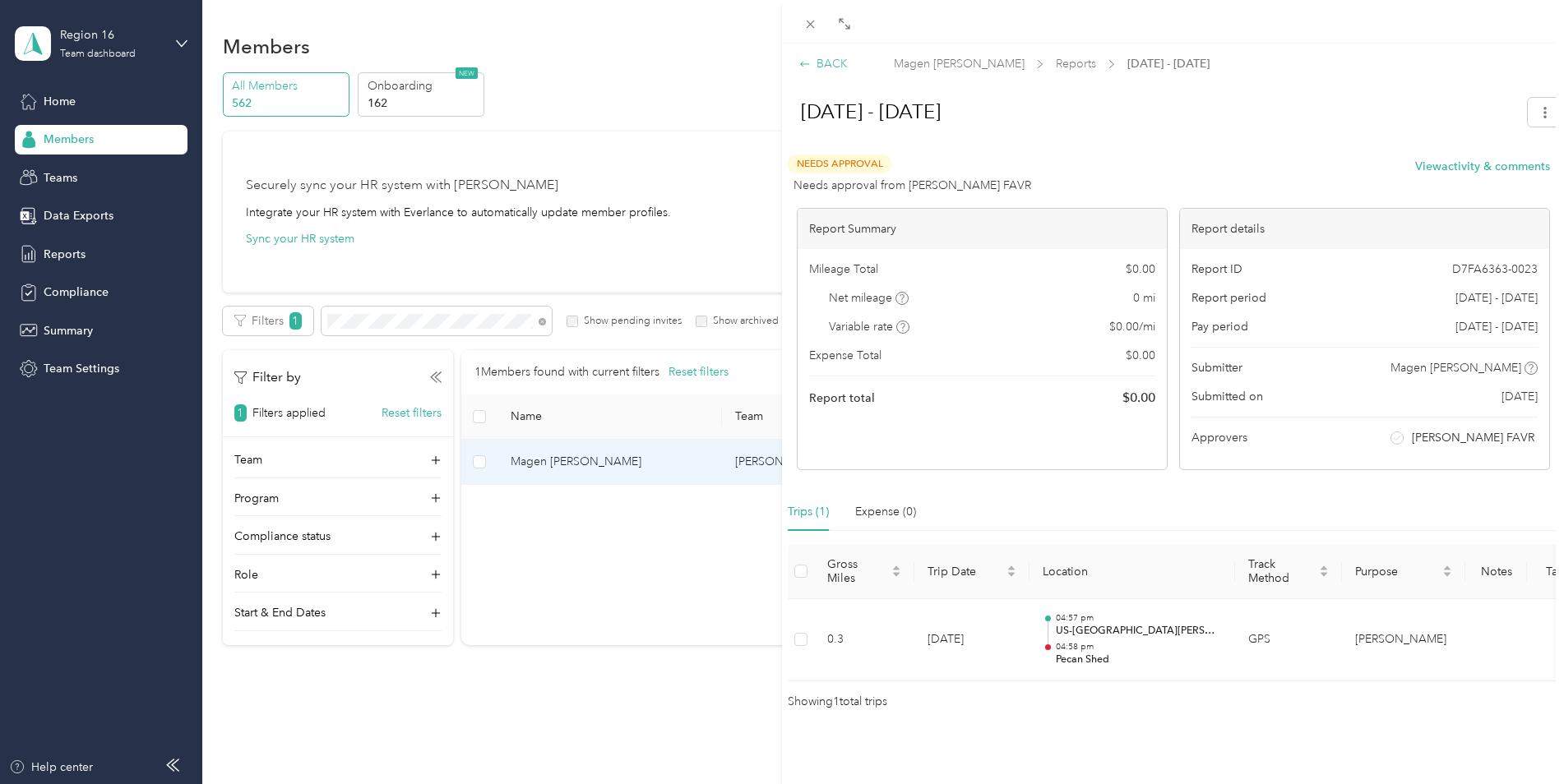
click at [821, 64] on div "BACK" at bounding box center [823, 64] width 49 height 17
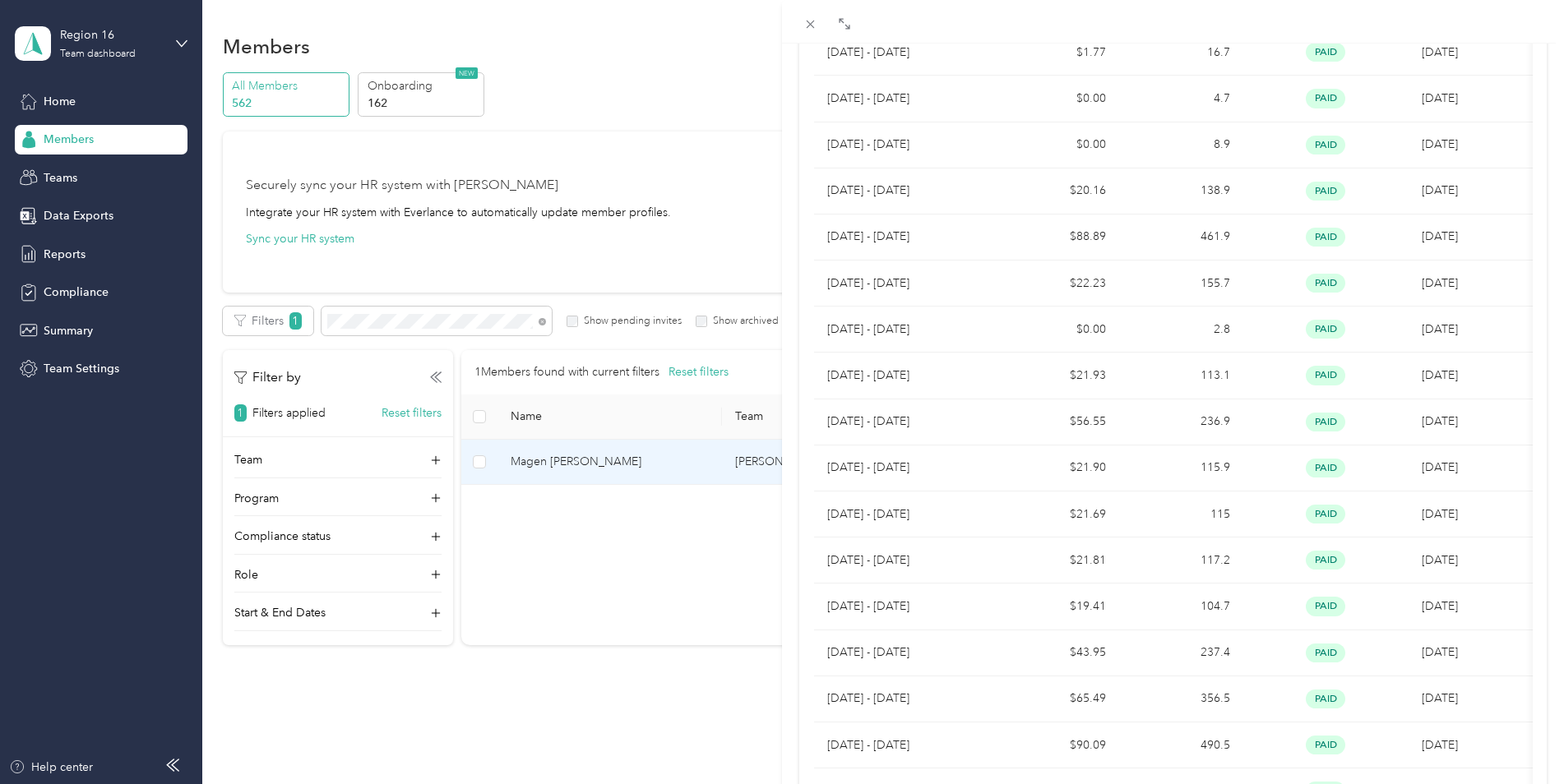
scroll to position [604, 0]
